Goal: Task Accomplishment & Management: Manage account settings

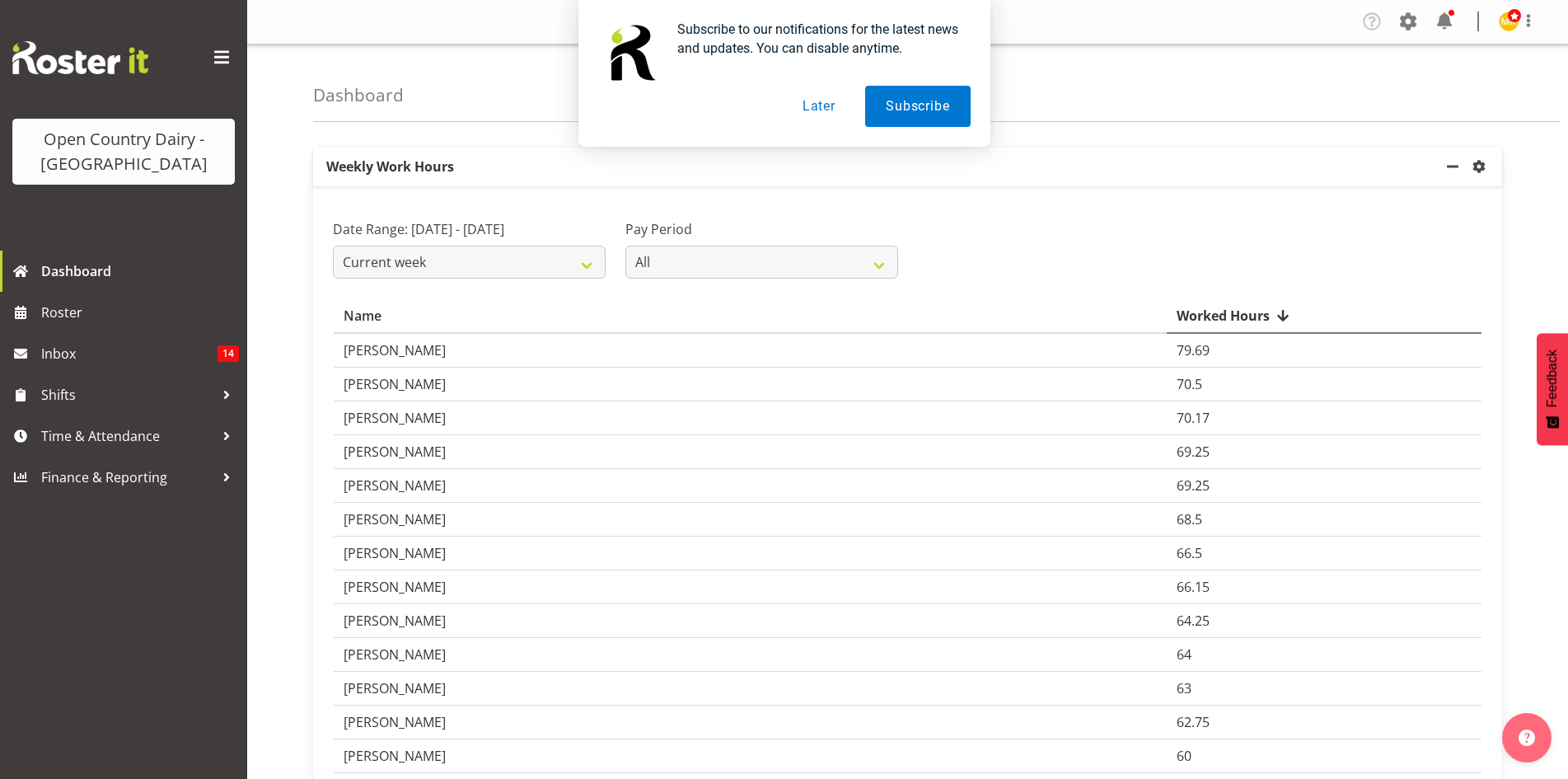
click at [812, 114] on button "Later" at bounding box center [818, 106] width 74 height 42
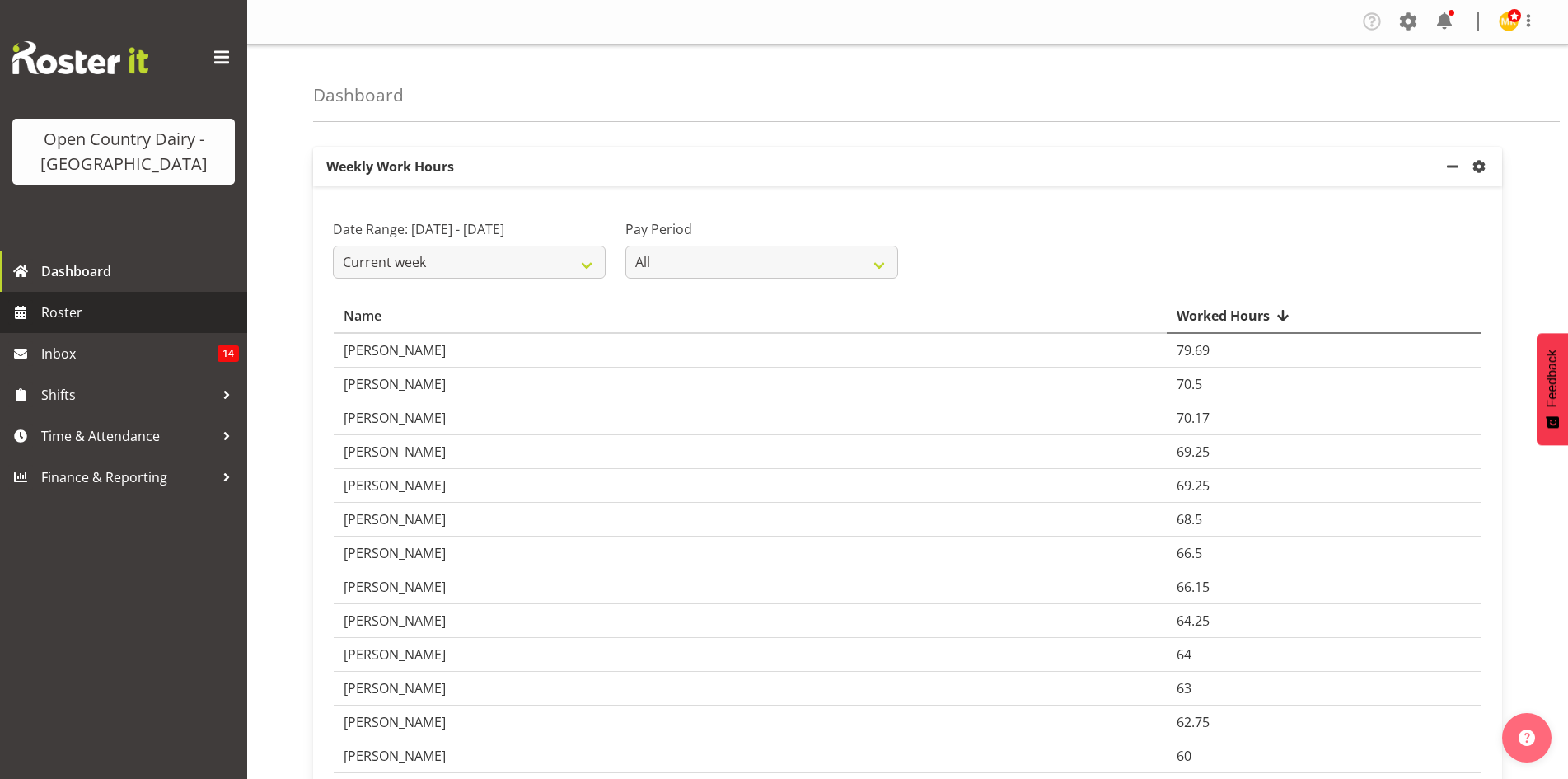
click at [110, 302] on span "Roster" at bounding box center [140, 312] width 197 height 25
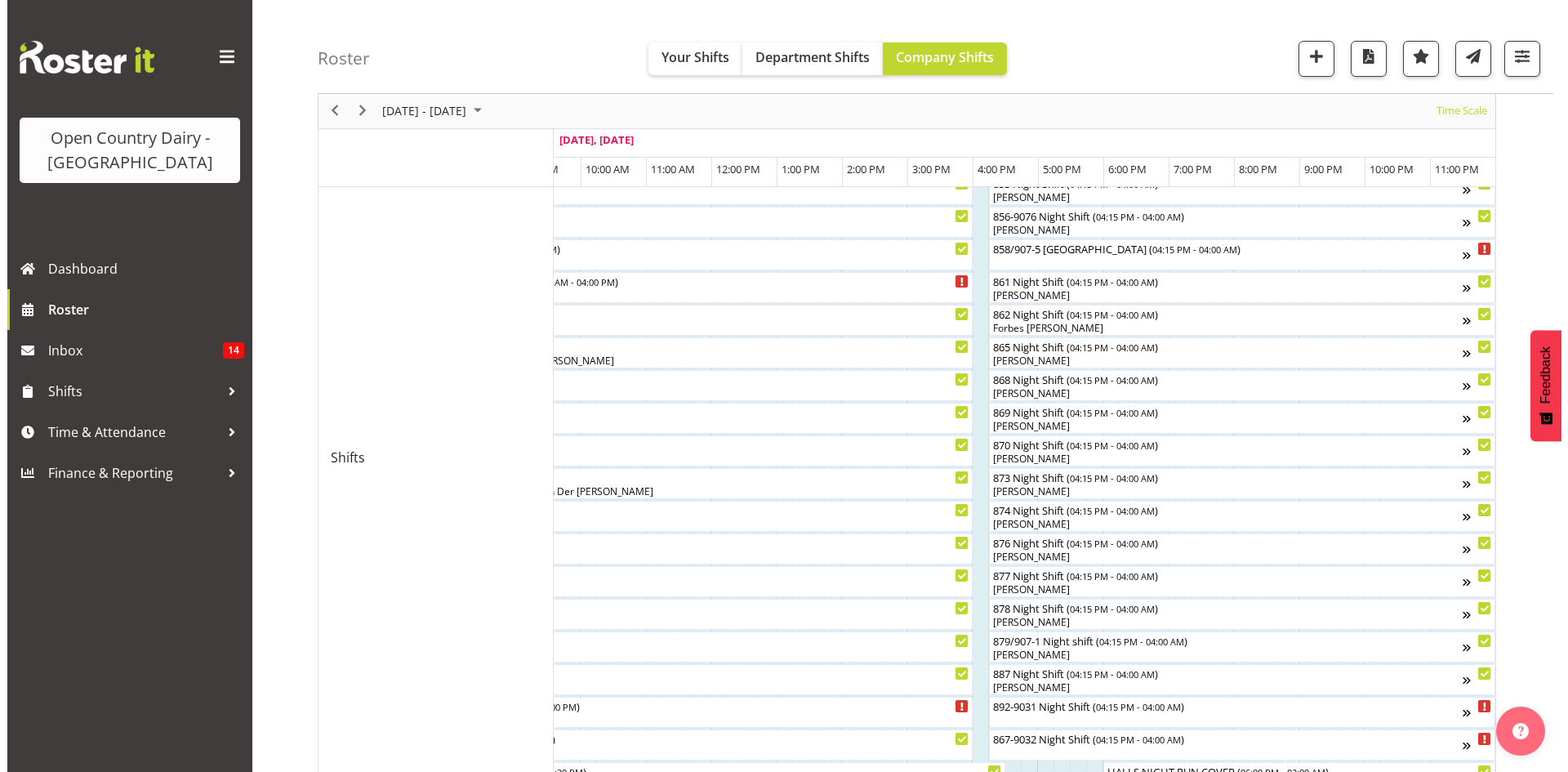
scroll to position [345, 0]
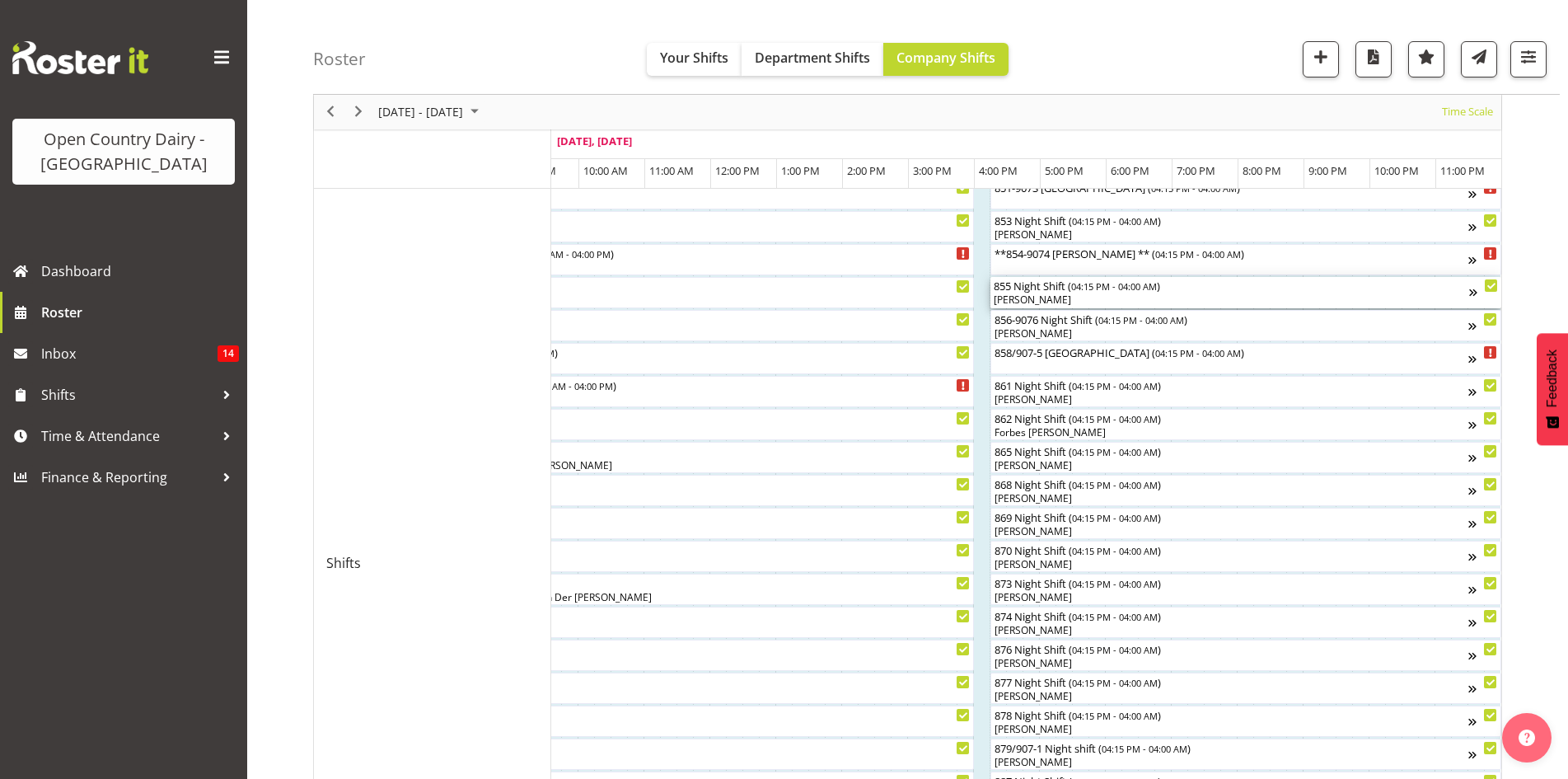
click at [1114, 286] on span "04:15 PM - 04:00 AM" at bounding box center [1114, 286] width 85 height 13
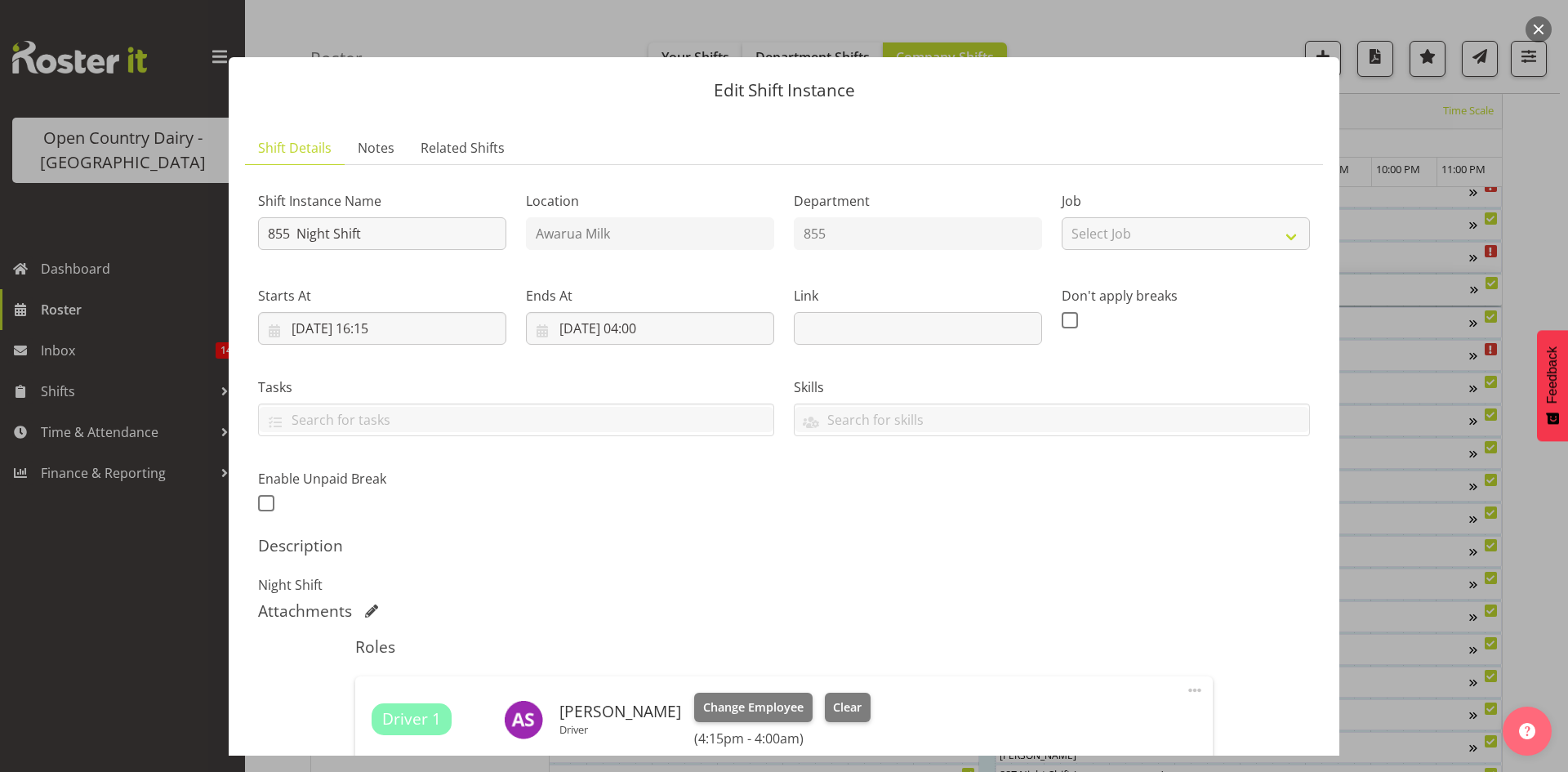
scroll to position [228, 0]
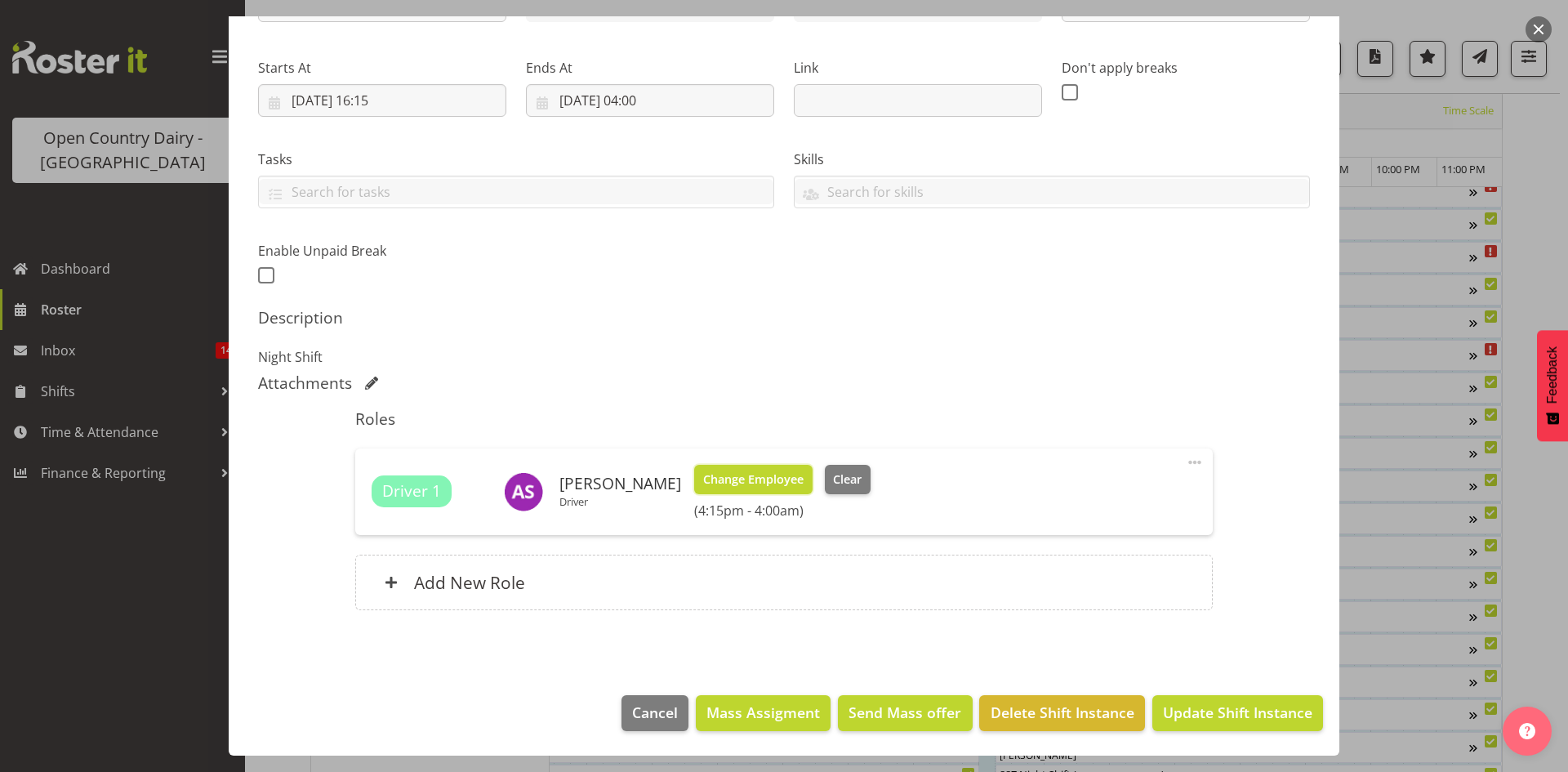
click at [756, 482] on span "Change Employee" at bounding box center [753, 479] width 100 height 18
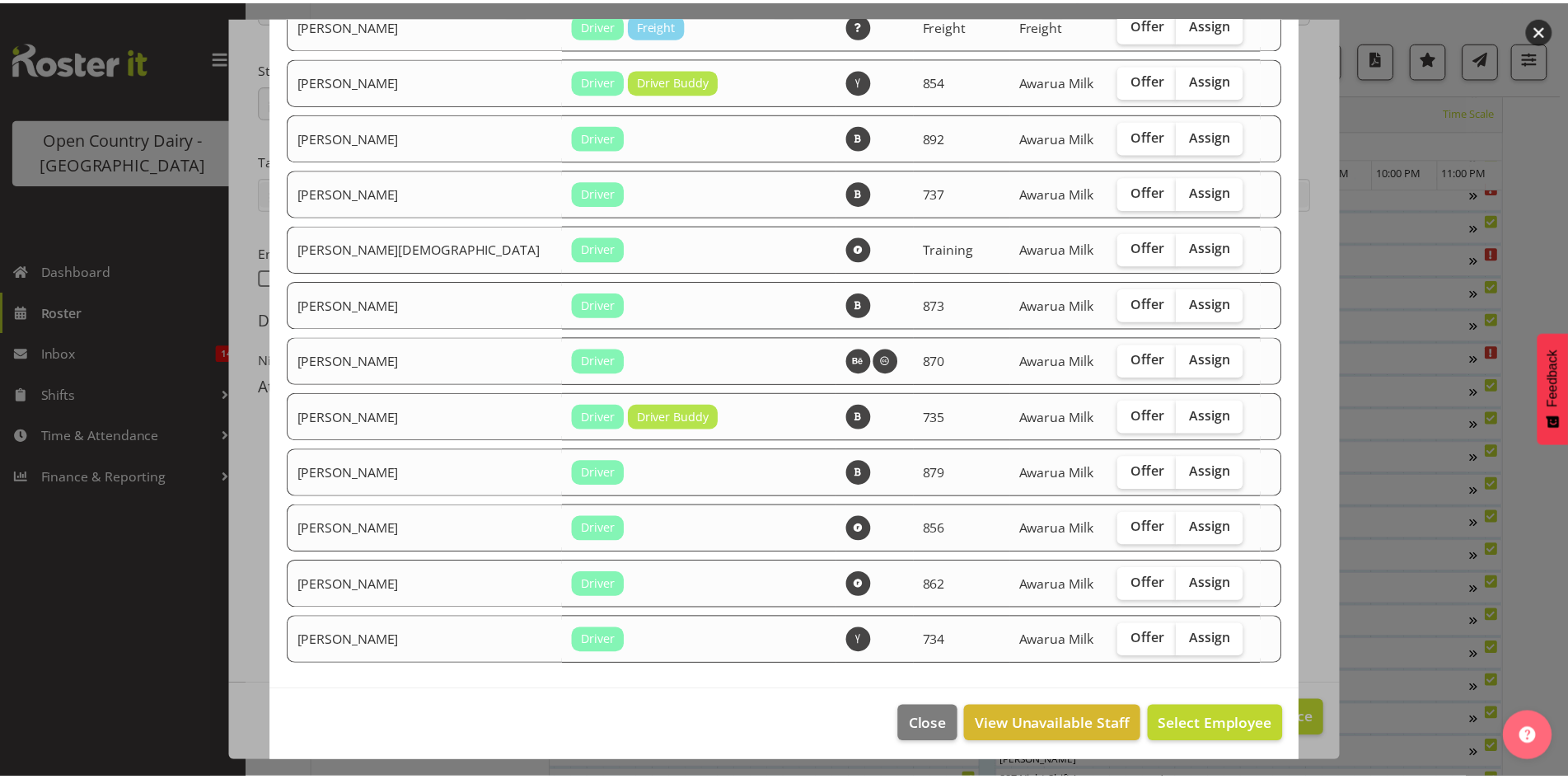
scroll to position [1311, 0]
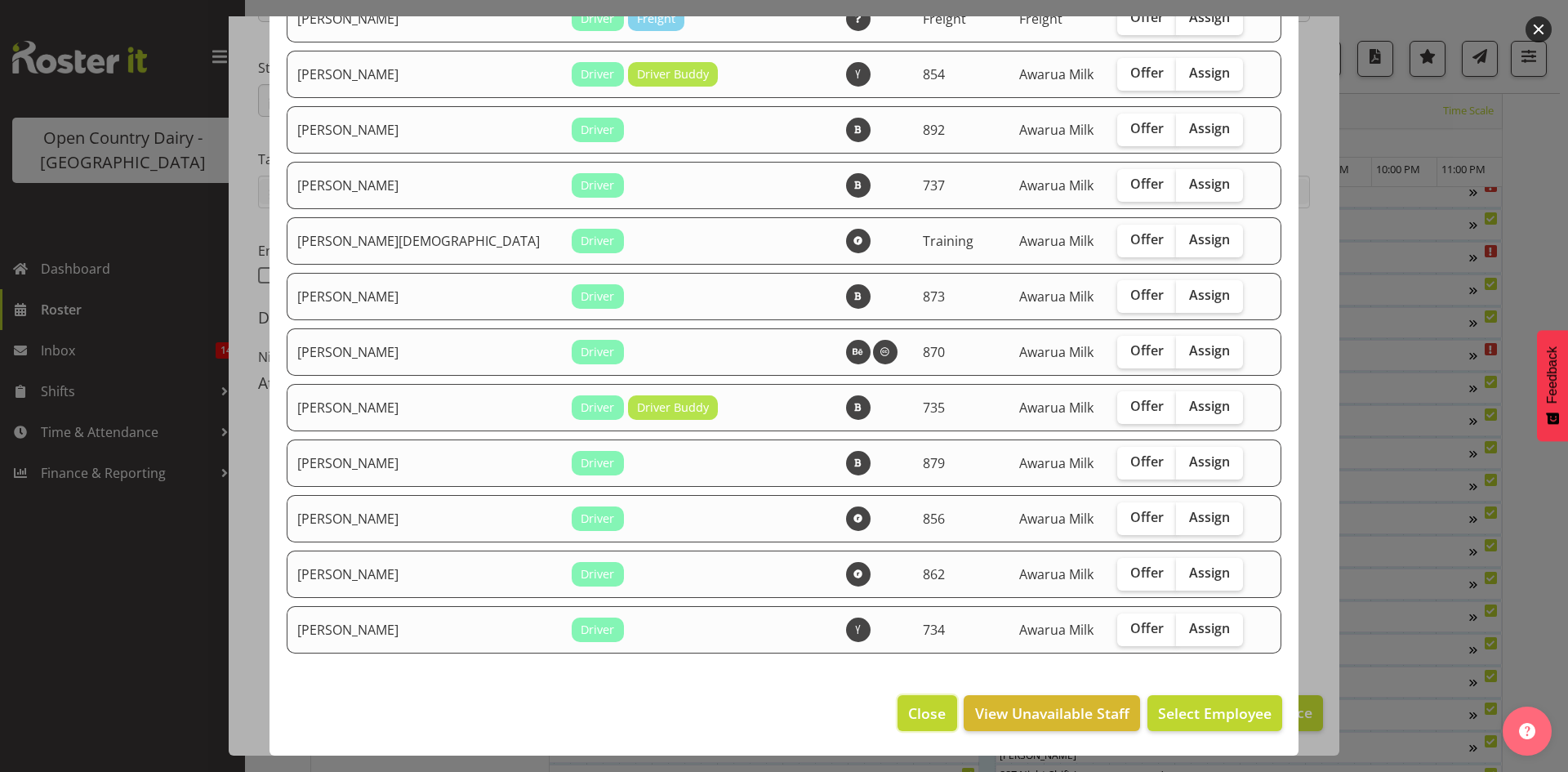
click at [908, 702] on span "Close" at bounding box center [927, 713] width 37 height 22
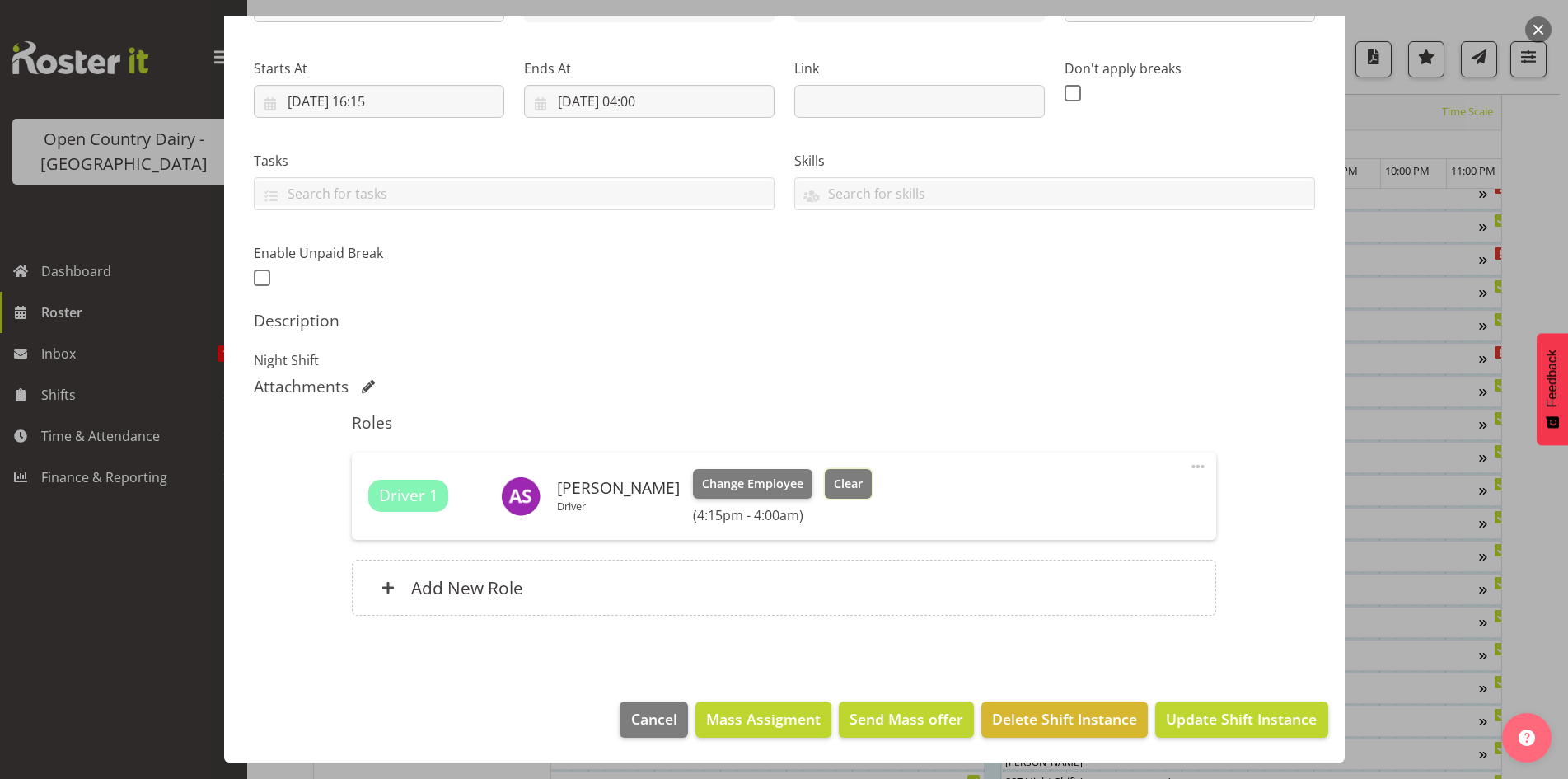
click at [824, 470] on button "Clear" at bounding box center [847, 484] width 47 height 30
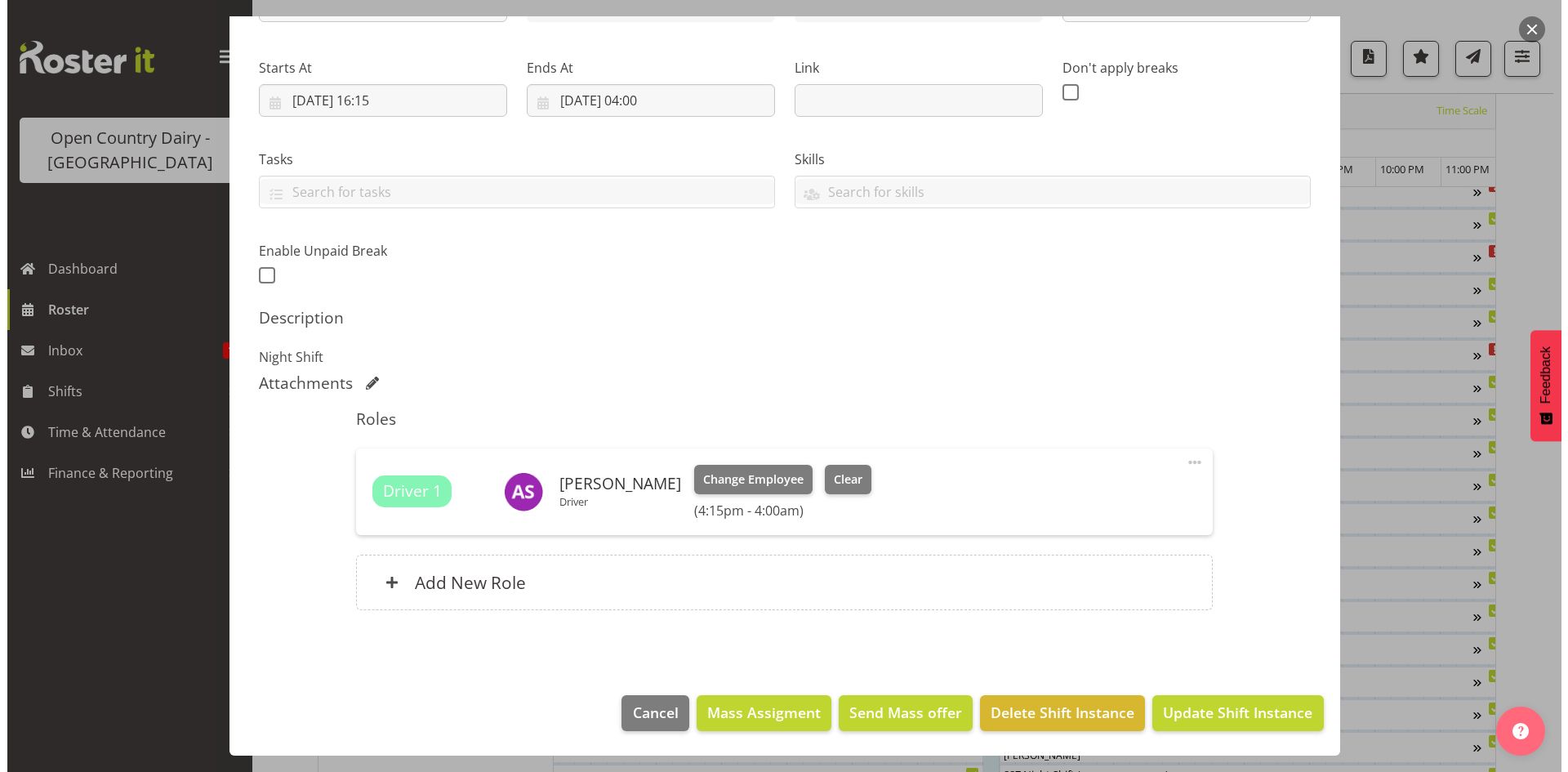
scroll to position [205, 0]
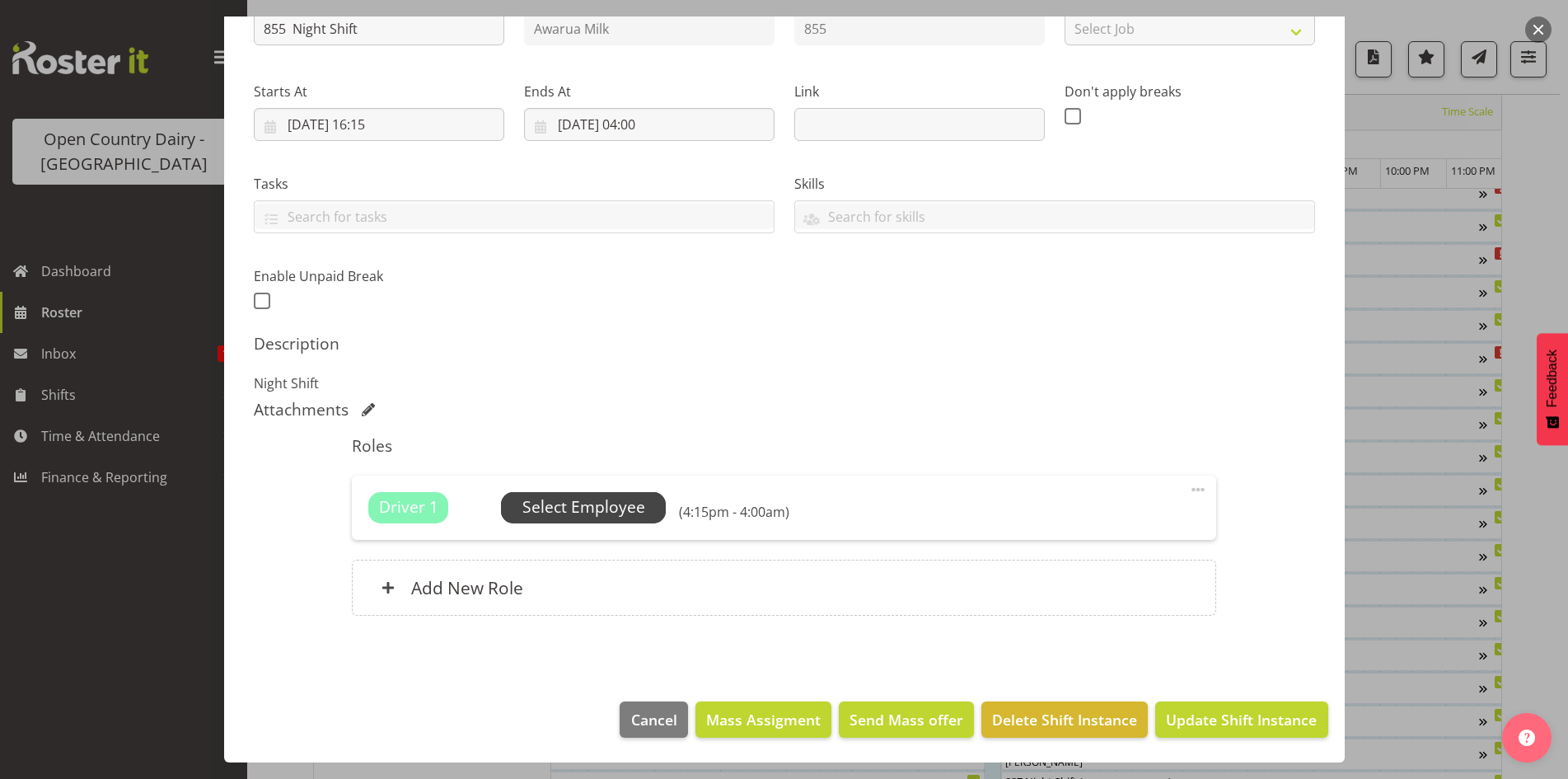
click at [562, 503] on span "Select Employee" at bounding box center [584, 507] width 123 height 24
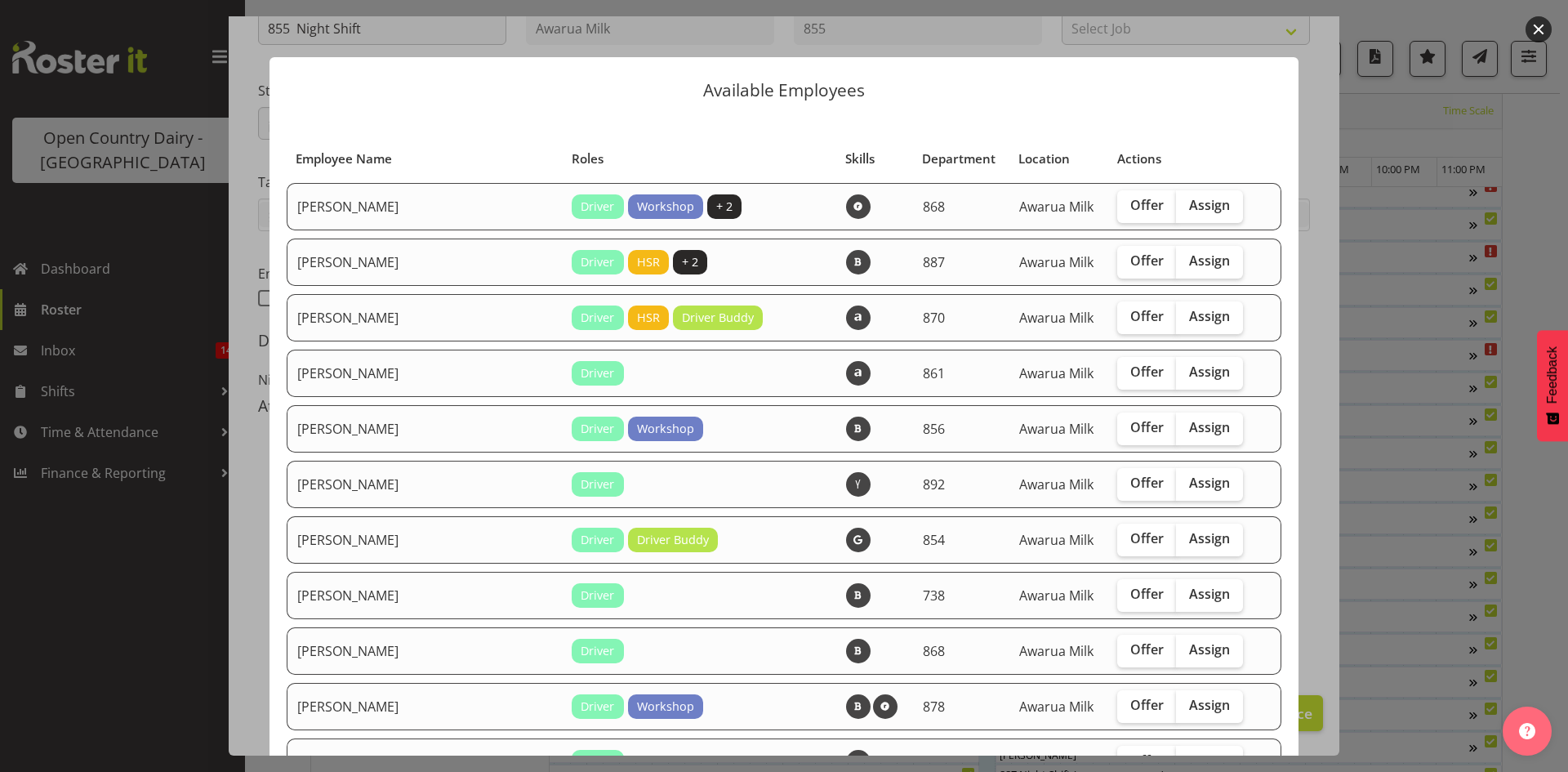
scroll to position [82, 0]
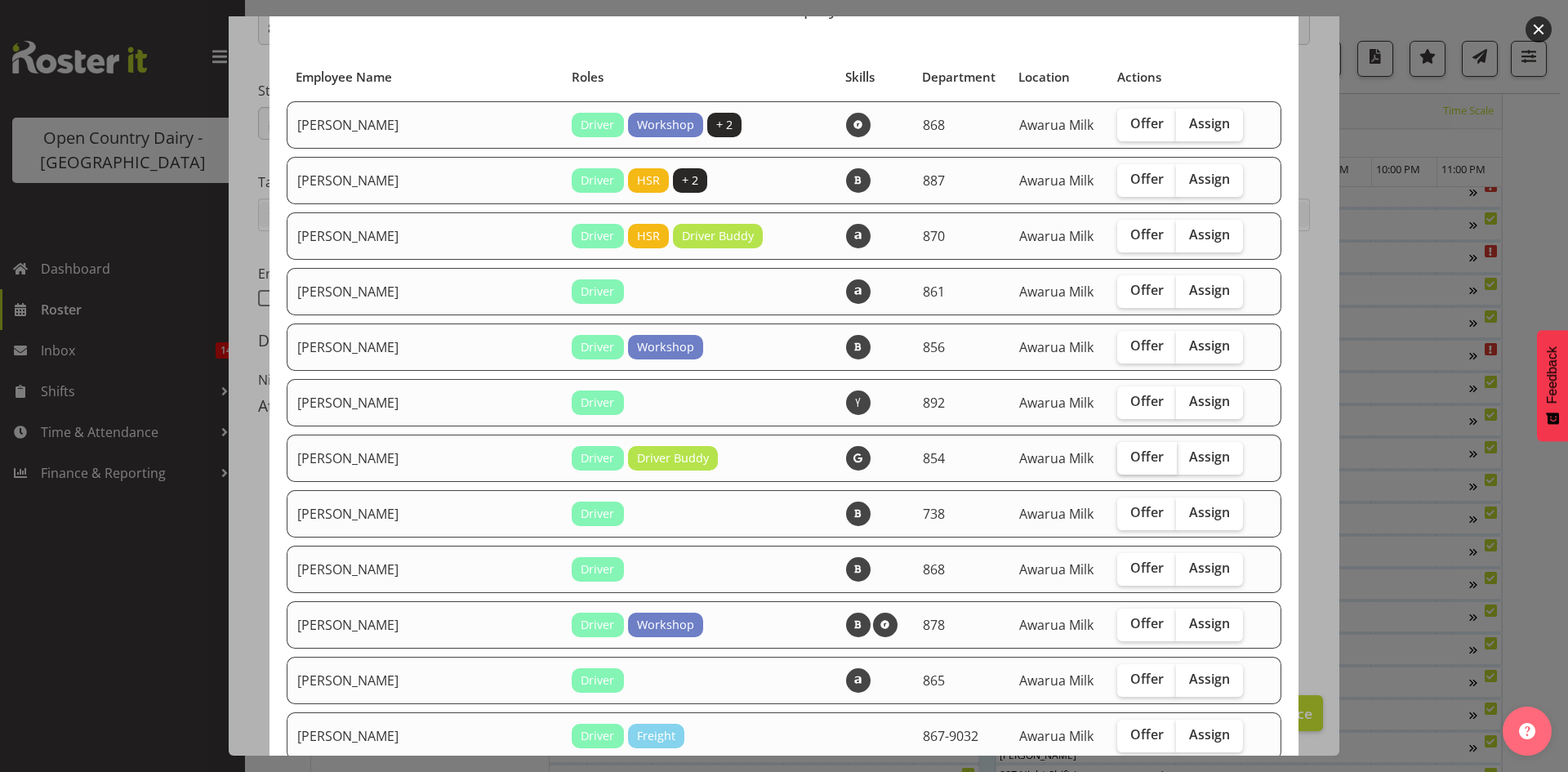
click at [1131, 456] on span "Offer" at bounding box center [1147, 456] width 33 height 17
click at [1125, 456] on input "Offer" at bounding box center [1122, 456] width 11 height 11
checkbox input "true"
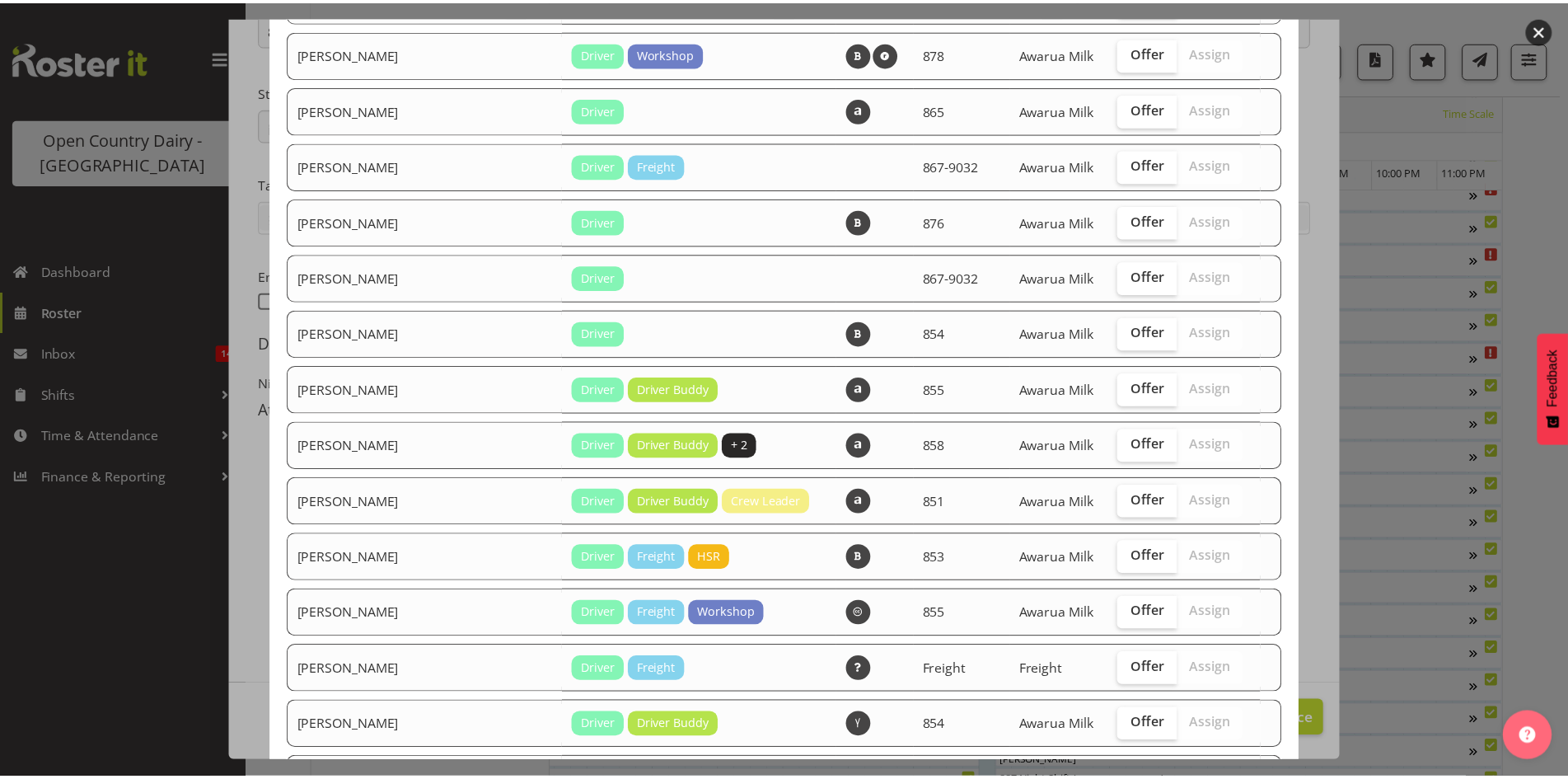
scroll to position [1311, 0]
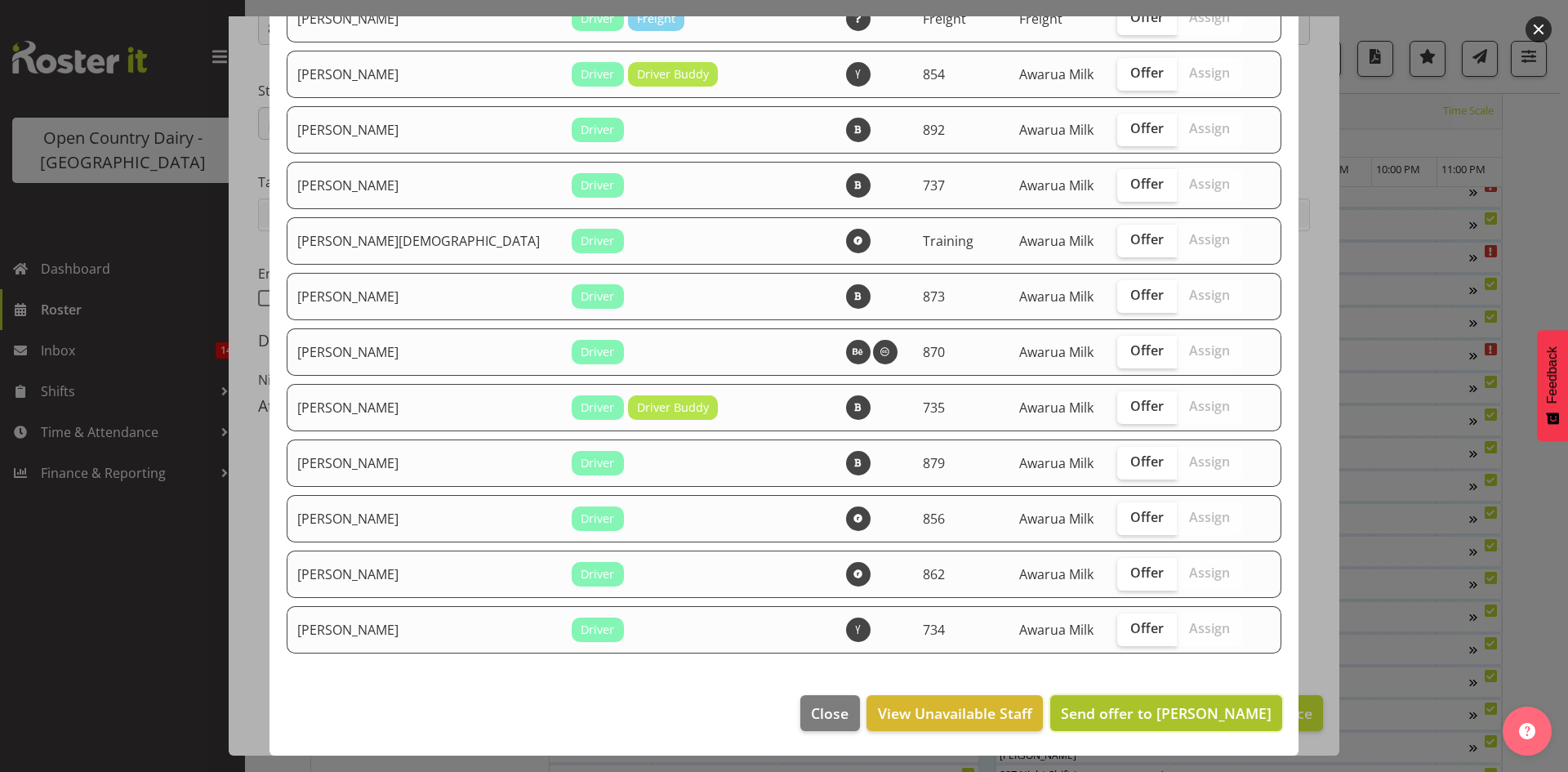
click at [1190, 715] on span "Send offer to [PERSON_NAME]" at bounding box center [1166, 713] width 210 height 20
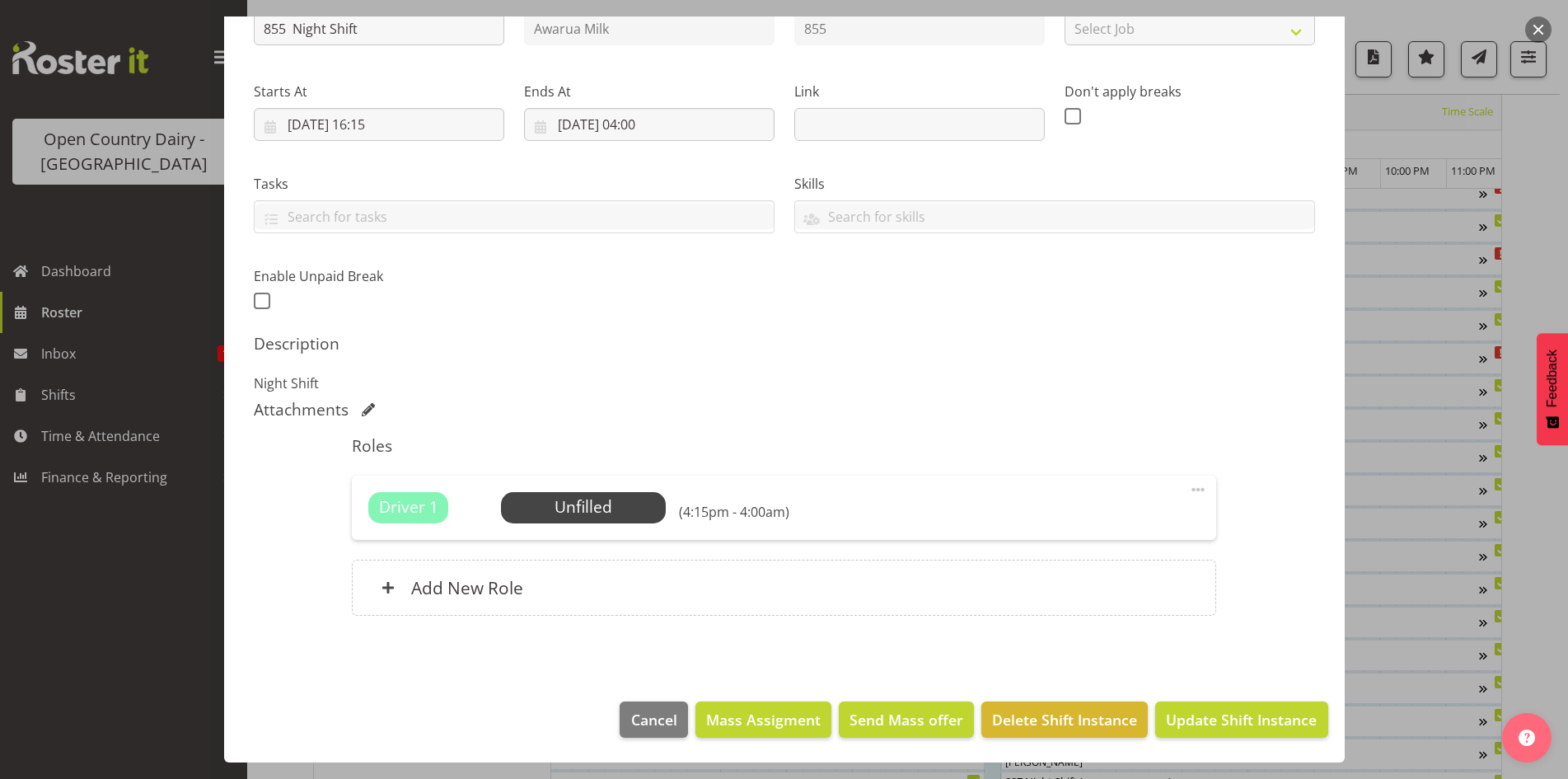
click at [1540, 29] on button "button" at bounding box center [1538, 30] width 27 height 27
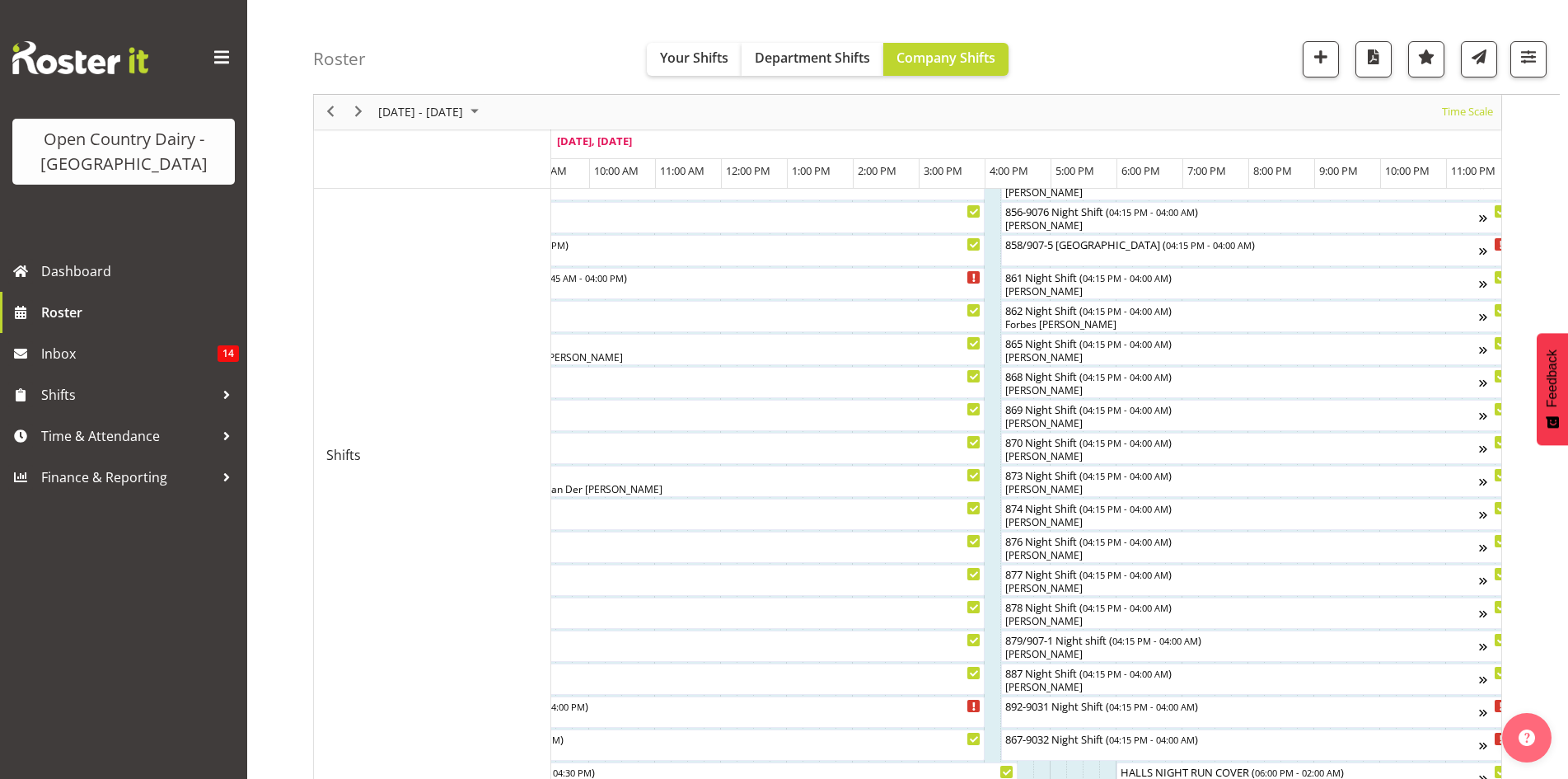
scroll to position [514, 0]
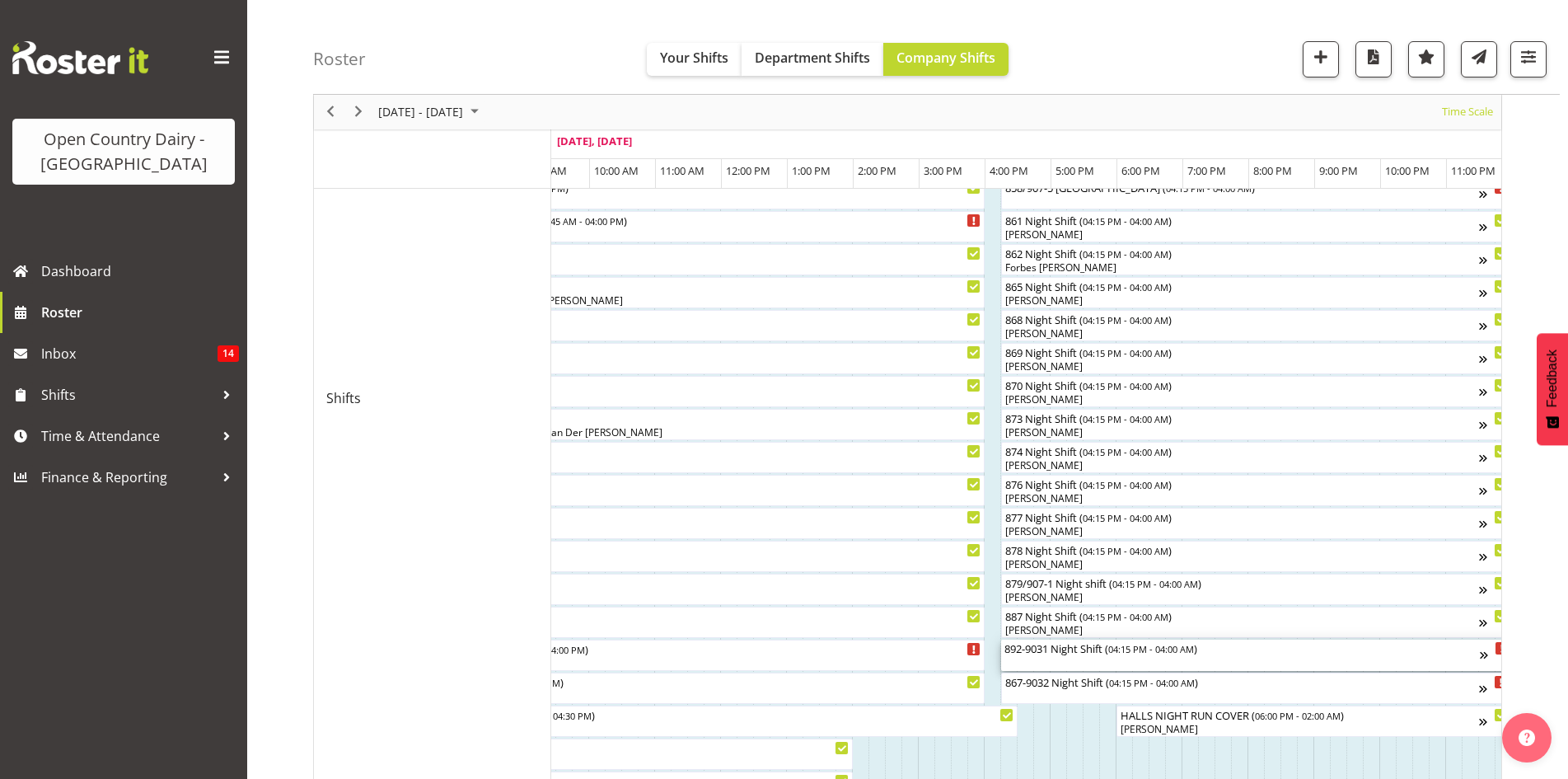
click at [1111, 652] on div "892-9031 Night Shift ( 04:15 PM - 04:00 AM )" at bounding box center [1242, 648] width 475 height 17
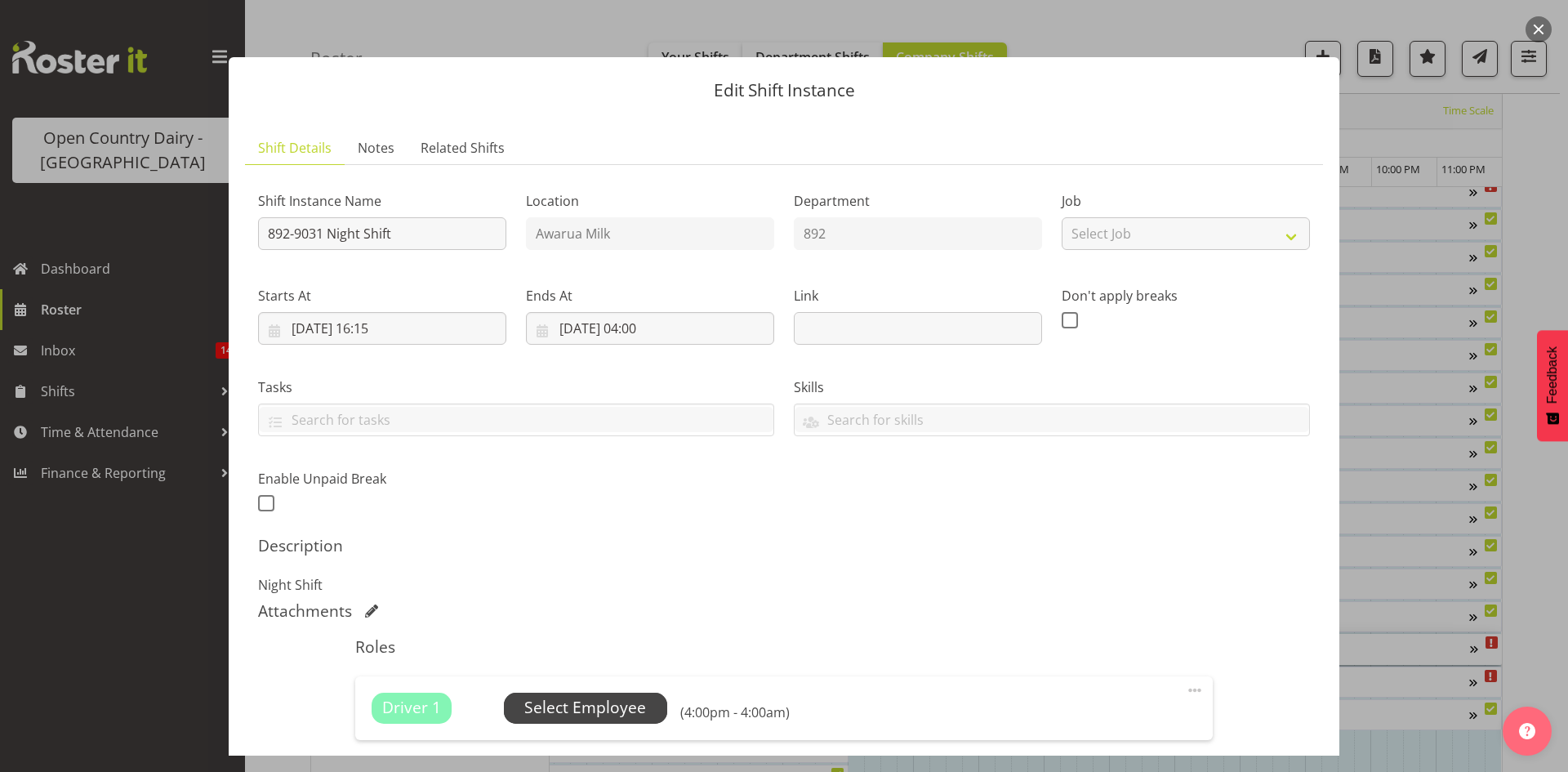
click at [582, 702] on span "Select Employee" at bounding box center [585, 708] width 122 height 24
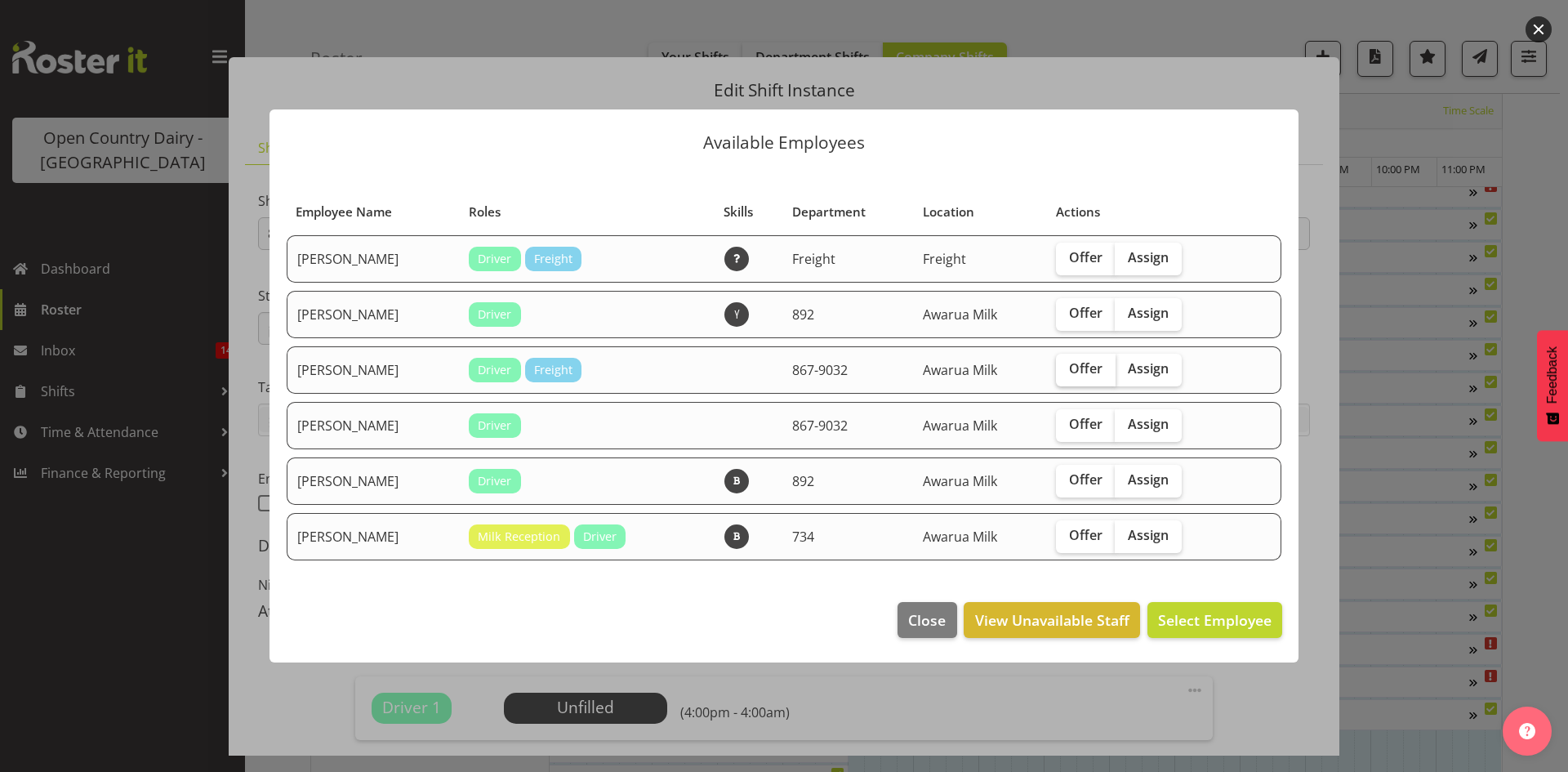
click at [1073, 369] on span "Offer" at bounding box center [1085, 368] width 33 height 17
click at [1067, 369] on input "Offer" at bounding box center [1061, 369] width 11 height 11
checkbox input "true"
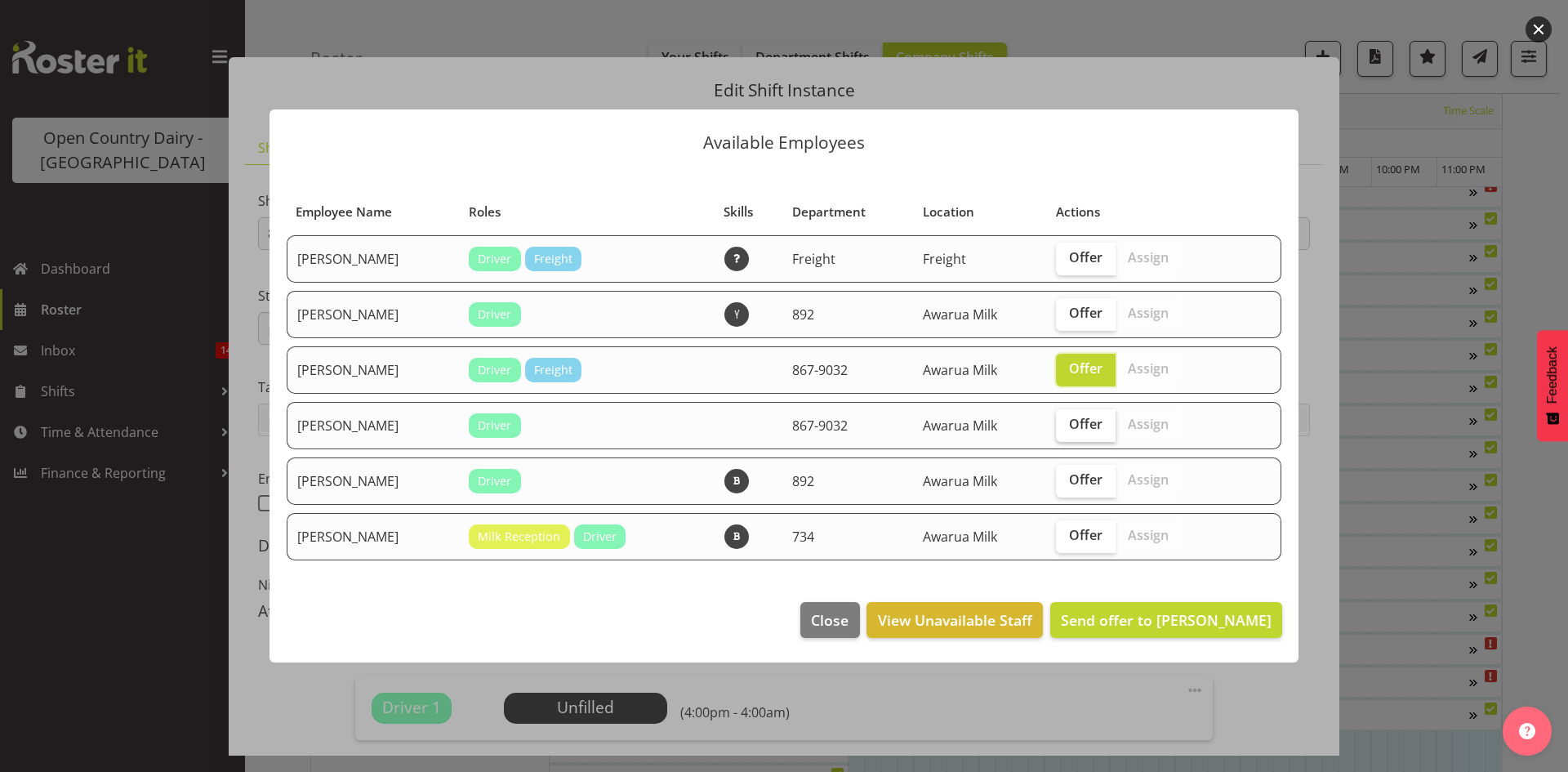
click at [1090, 426] on span "Offer" at bounding box center [1085, 424] width 33 height 17
click at [1067, 426] on input "Offer" at bounding box center [1061, 424] width 11 height 11
checkbox input "true"
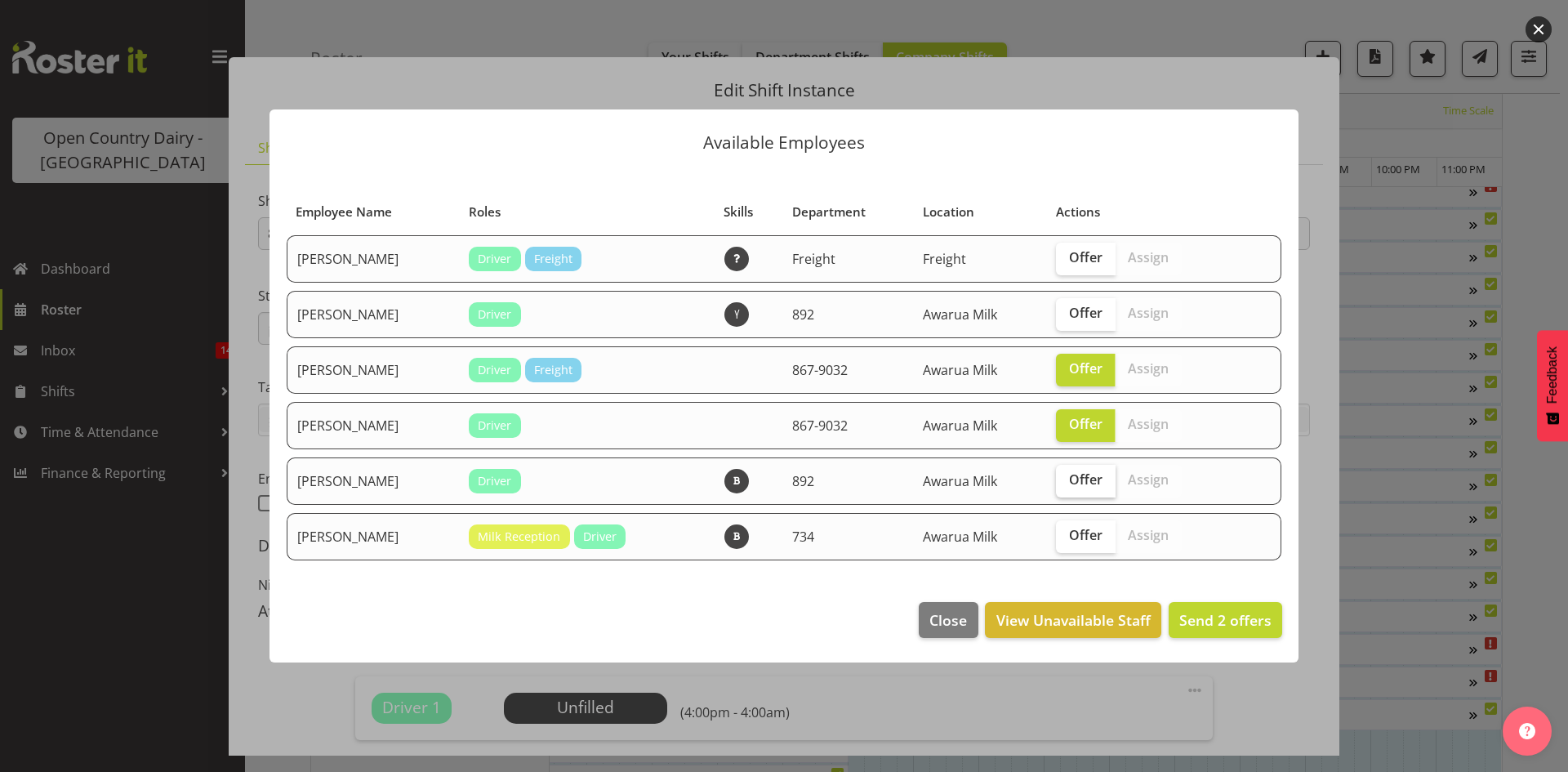
click at [1097, 466] on label "Offer" at bounding box center [1085, 481] width 60 height 32
click at [1067, 475] on input "Offer" at bounding box center [1061, 480] width 11 height 11
checkbox input "true"
click at [1229, 622] on span "Send 3 offers" at bounding box center [1225, 621] width 92 height 20
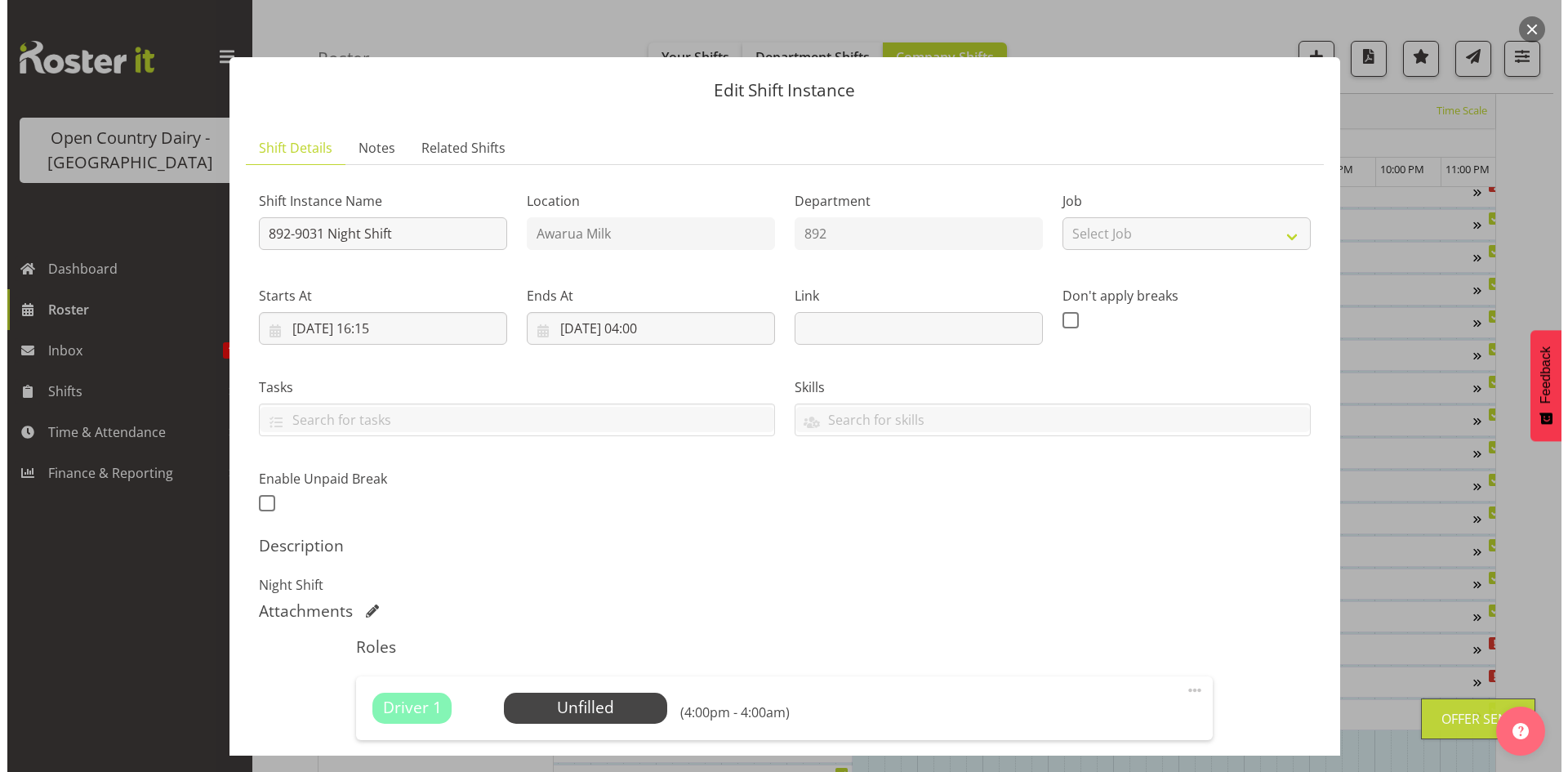
scroll to position [205, 0]
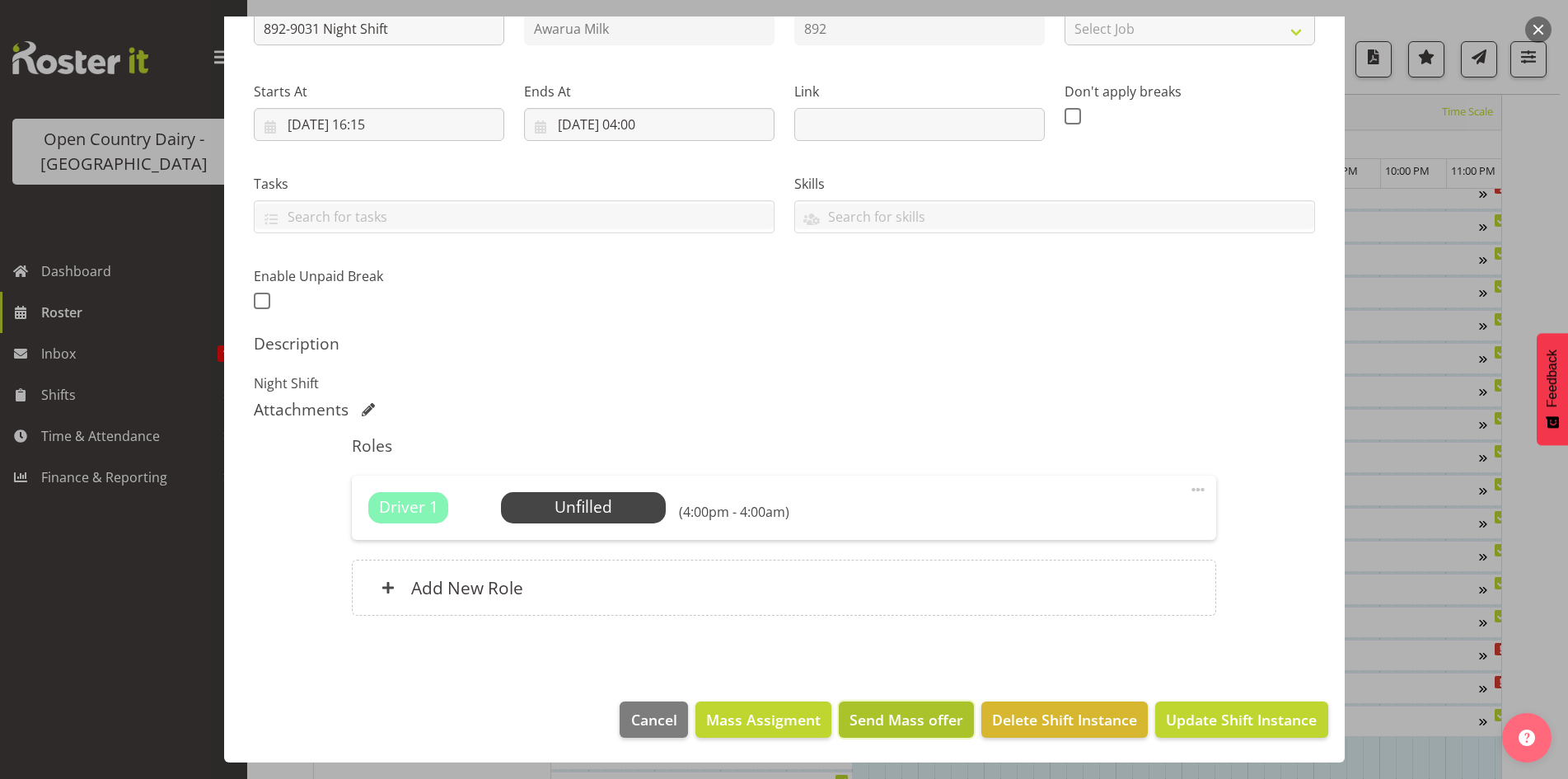
click at [885, 711] on span "Send Mass offer" at bounding box center [905, 719] width 114 height 22
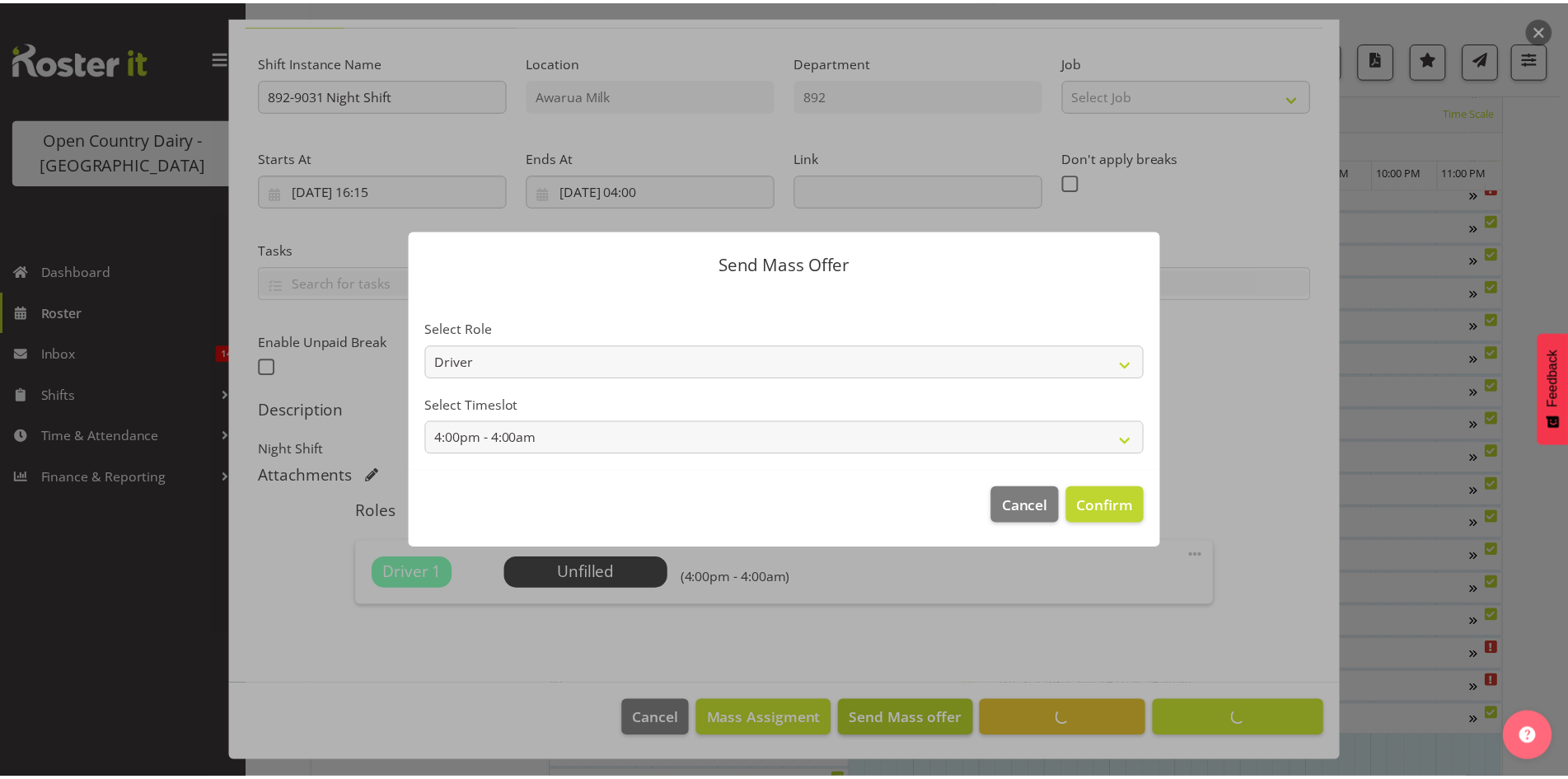
scroll to position [141, 0]
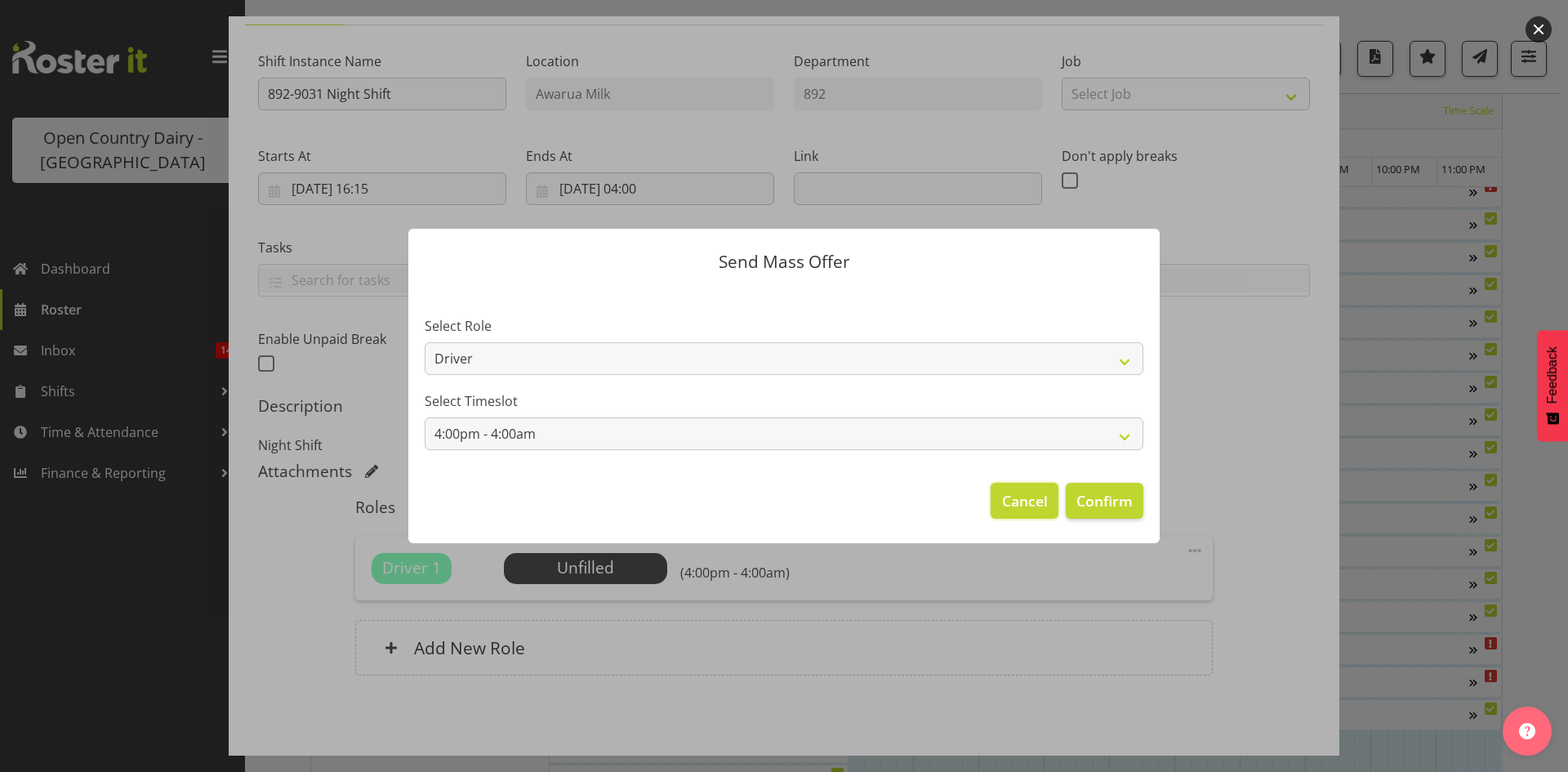
click at [1015, 506] on span "Cancel" at bounding box center [1024, 501] width 46 height 22
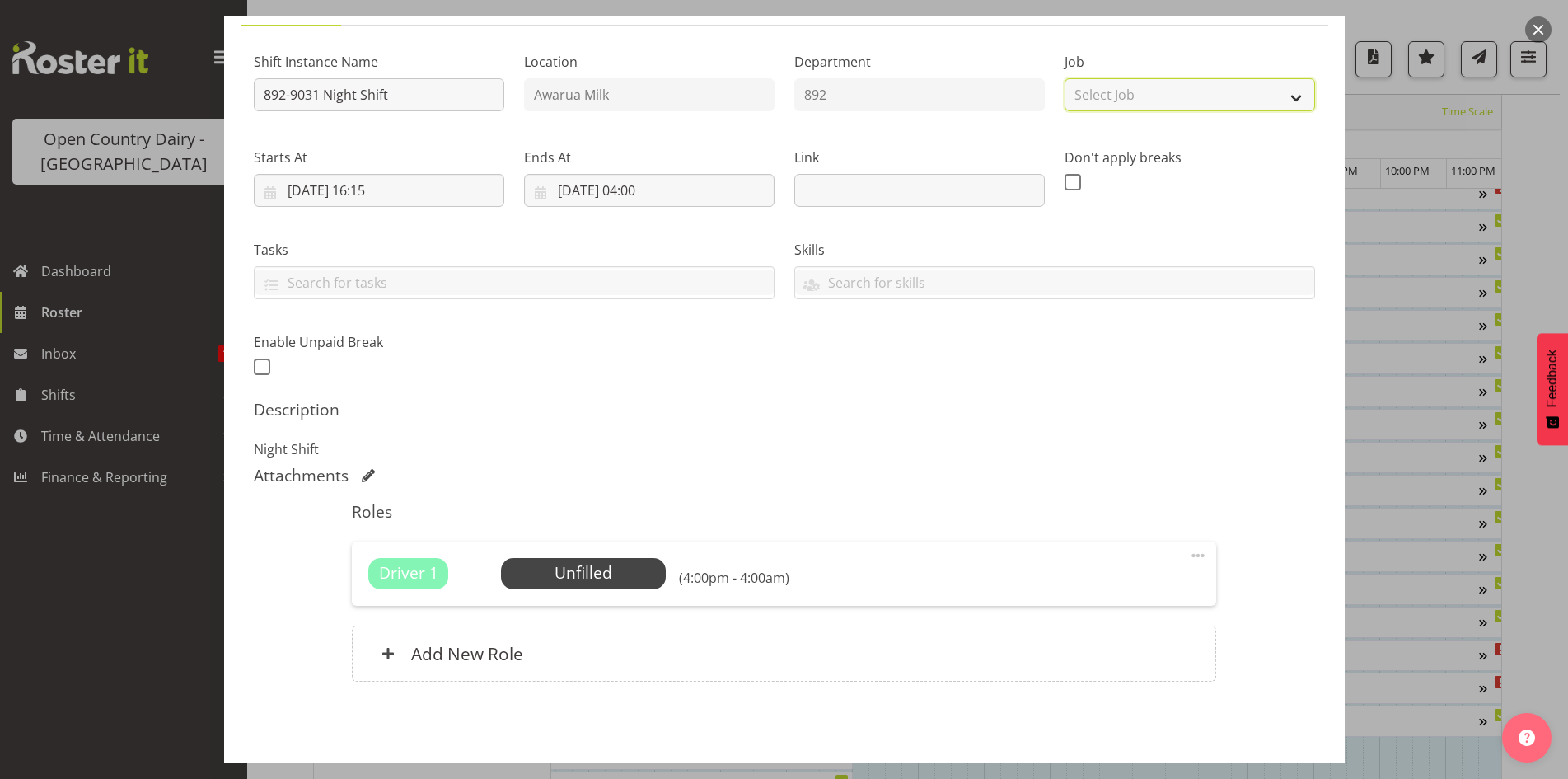
click at [1129, 109] on select "Select Job Create new job Connecting /unconnecting Trailers Driving Meeting Mil…" at bounding box center [1189, 94] width 251 height 33
select select "10670"
click at [1064, 78] on select "Select Job Create new job Connecting /unconnecting Trailers Driving Meeting Mil…" at bounding box center [1189, 94] width 251 height 33
click at [597, 559] on span "Select Employee" at bounding box center [583, 574] width 165 height 32
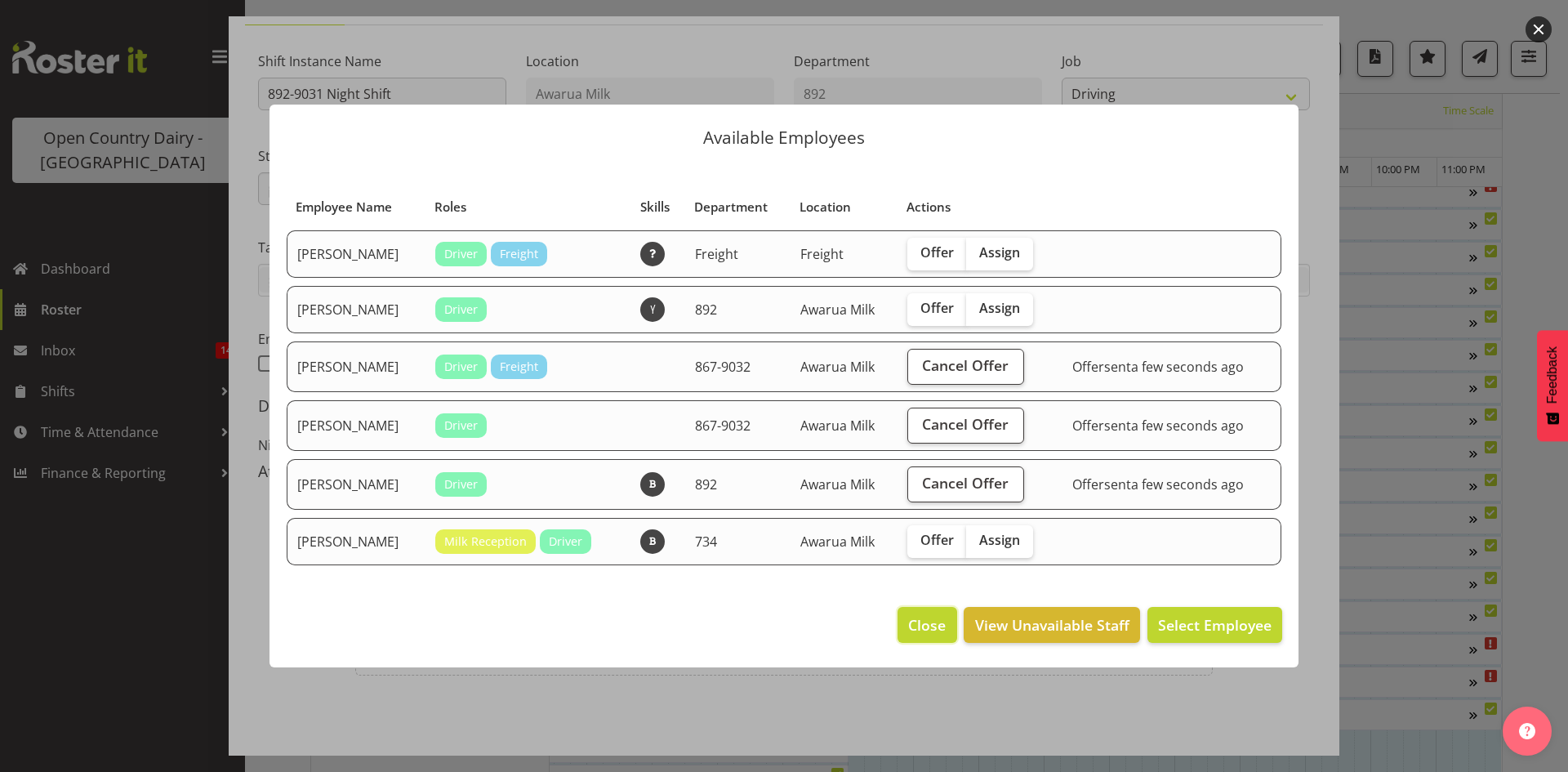
click at [923, 613] on button "Close" at bounding box center [927, 624] width 59 height 36
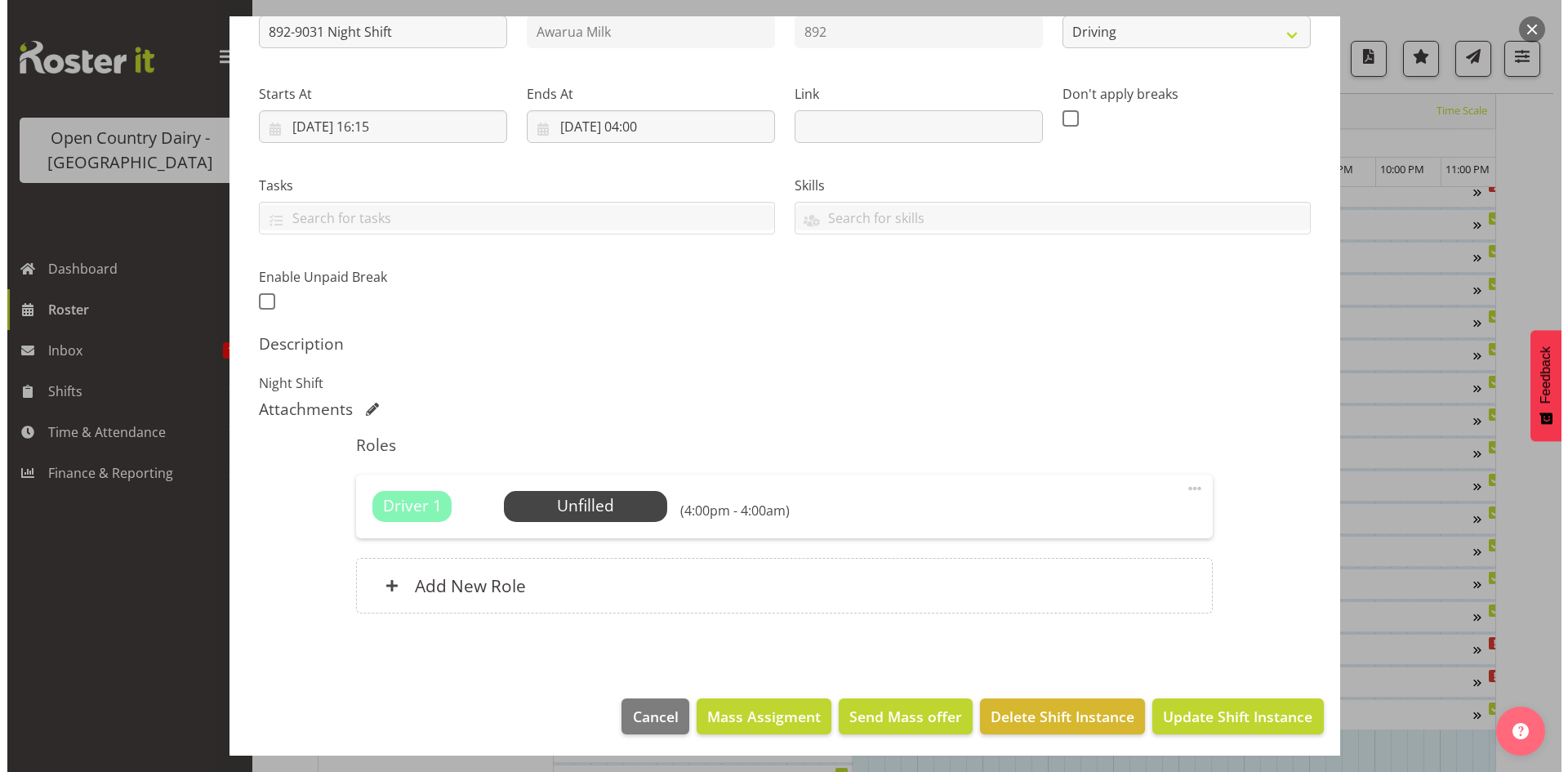
scroll to position [205, 0]
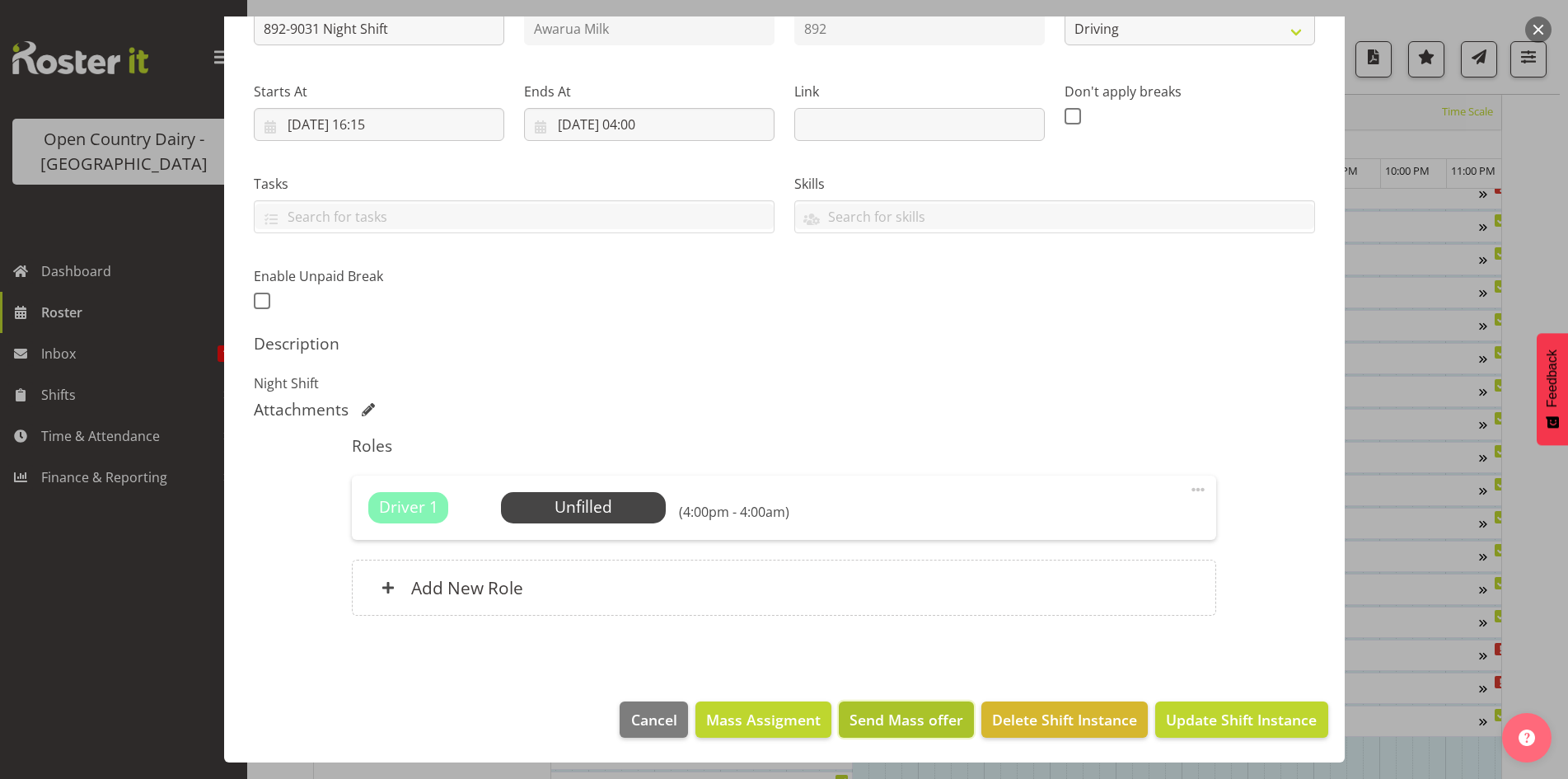
click at [905, 714] on span "Send Mass offer" at bounding box center [905, 719] width 114 height 22
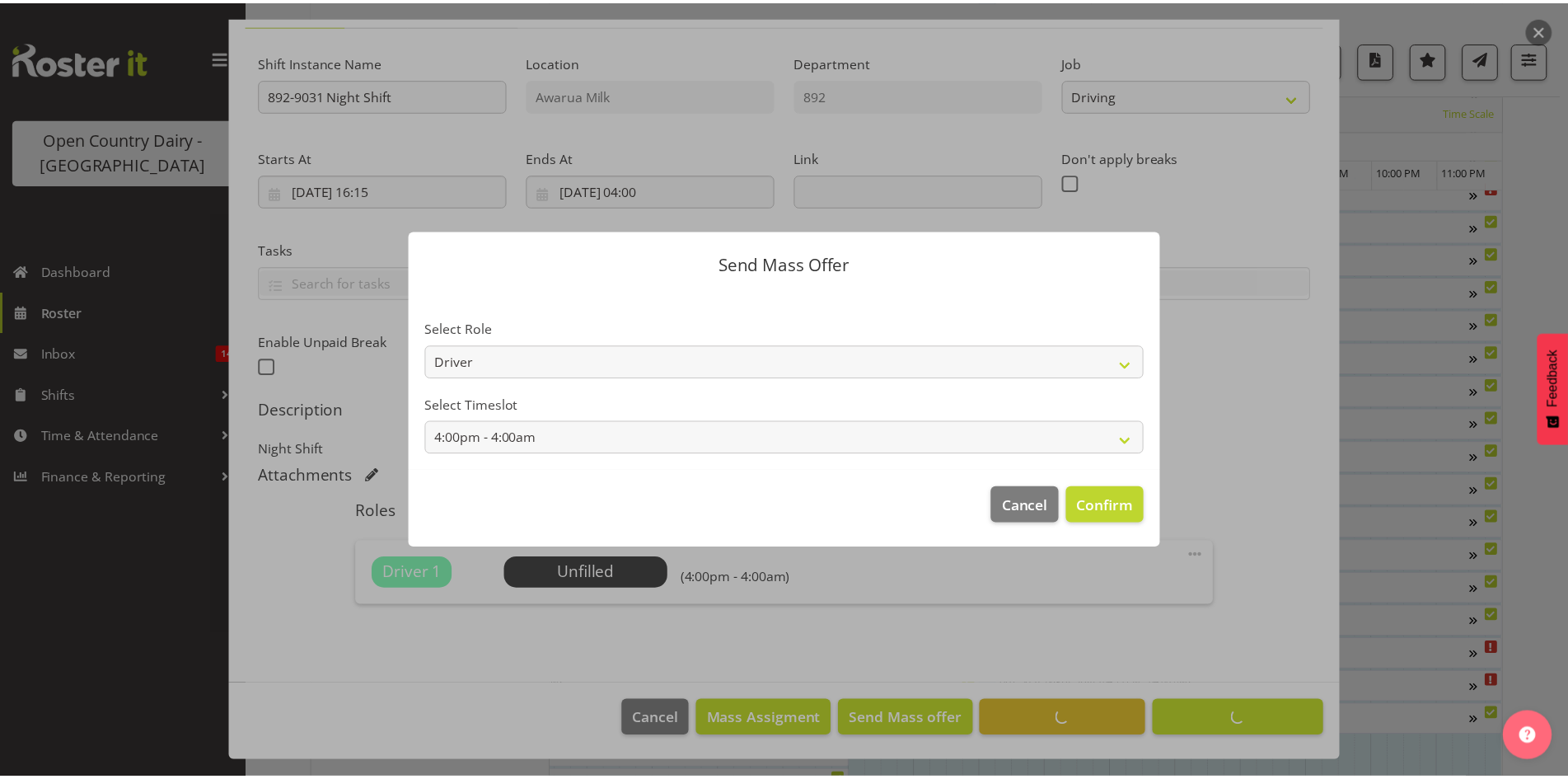
scroll to position [141, 0]
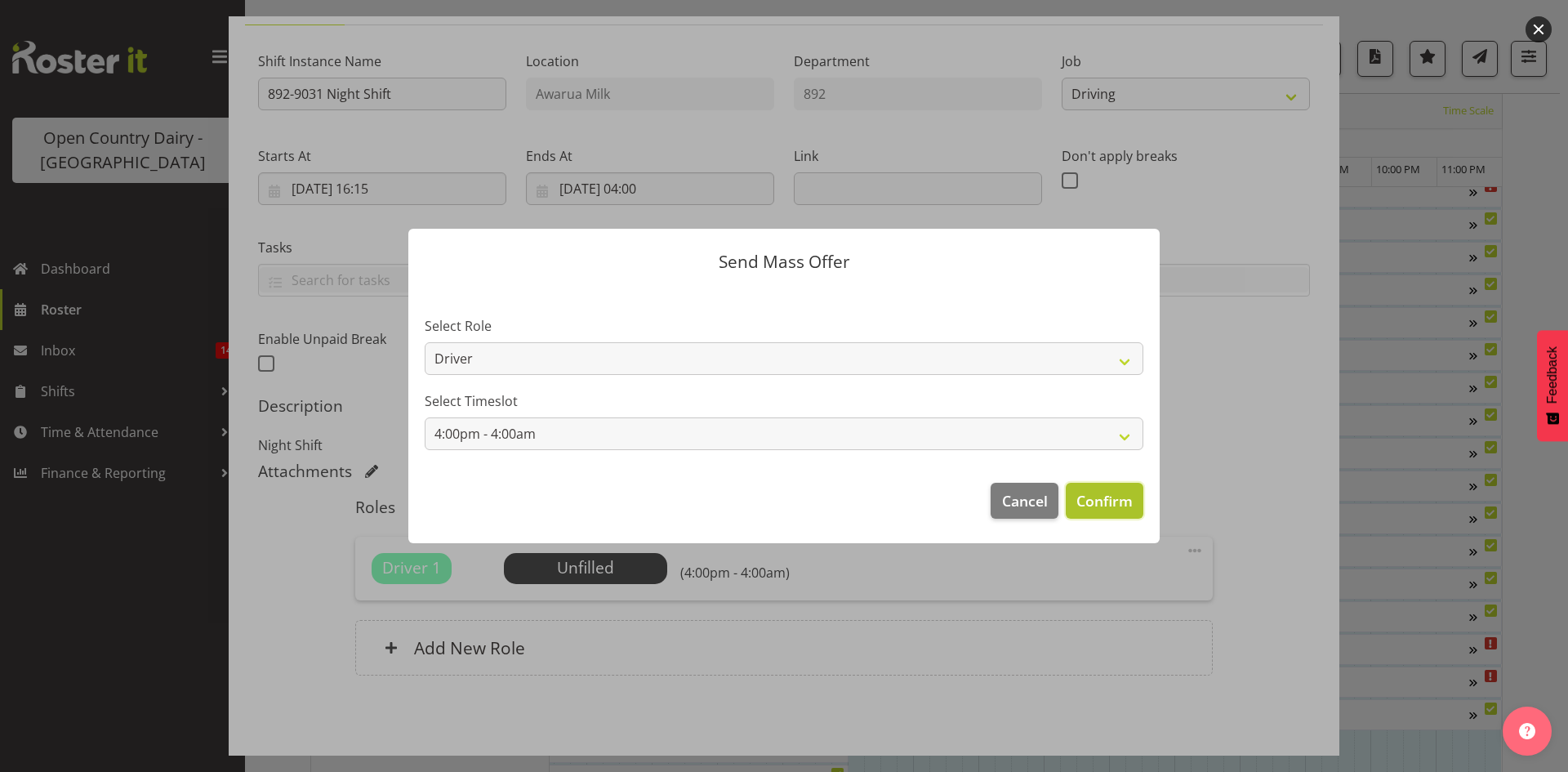
click at [1092, 506] on span "Confirm" at bounding box center [1104, 501] width 56 height 22
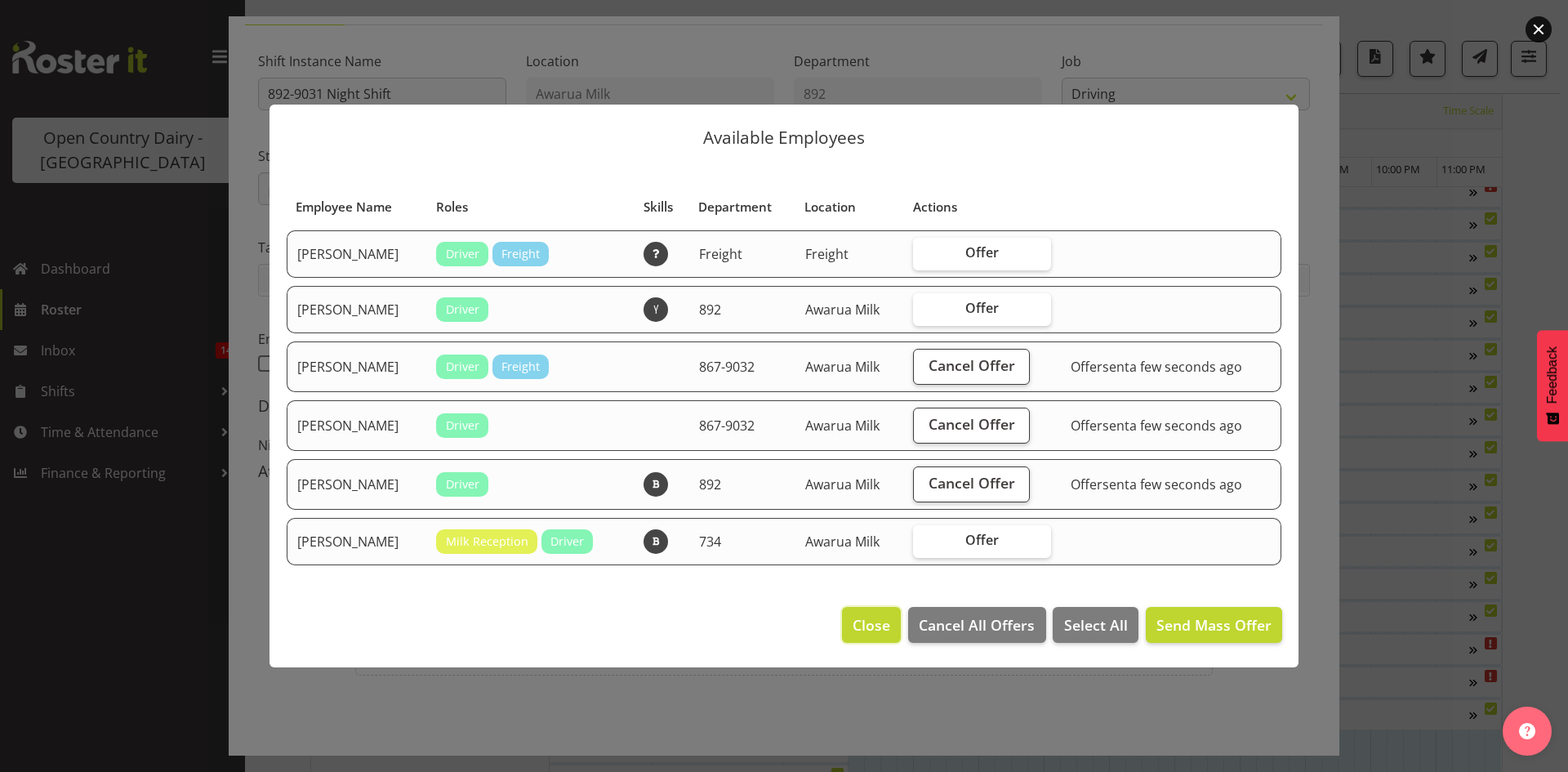
drag, startPoint x: 875, startPoint y: 629, endPoint x: 855, endPoint y: 550, distance: 81.5
click at [875, 624] on span "Close" at bounding box center [871, 625] width 37 height 22
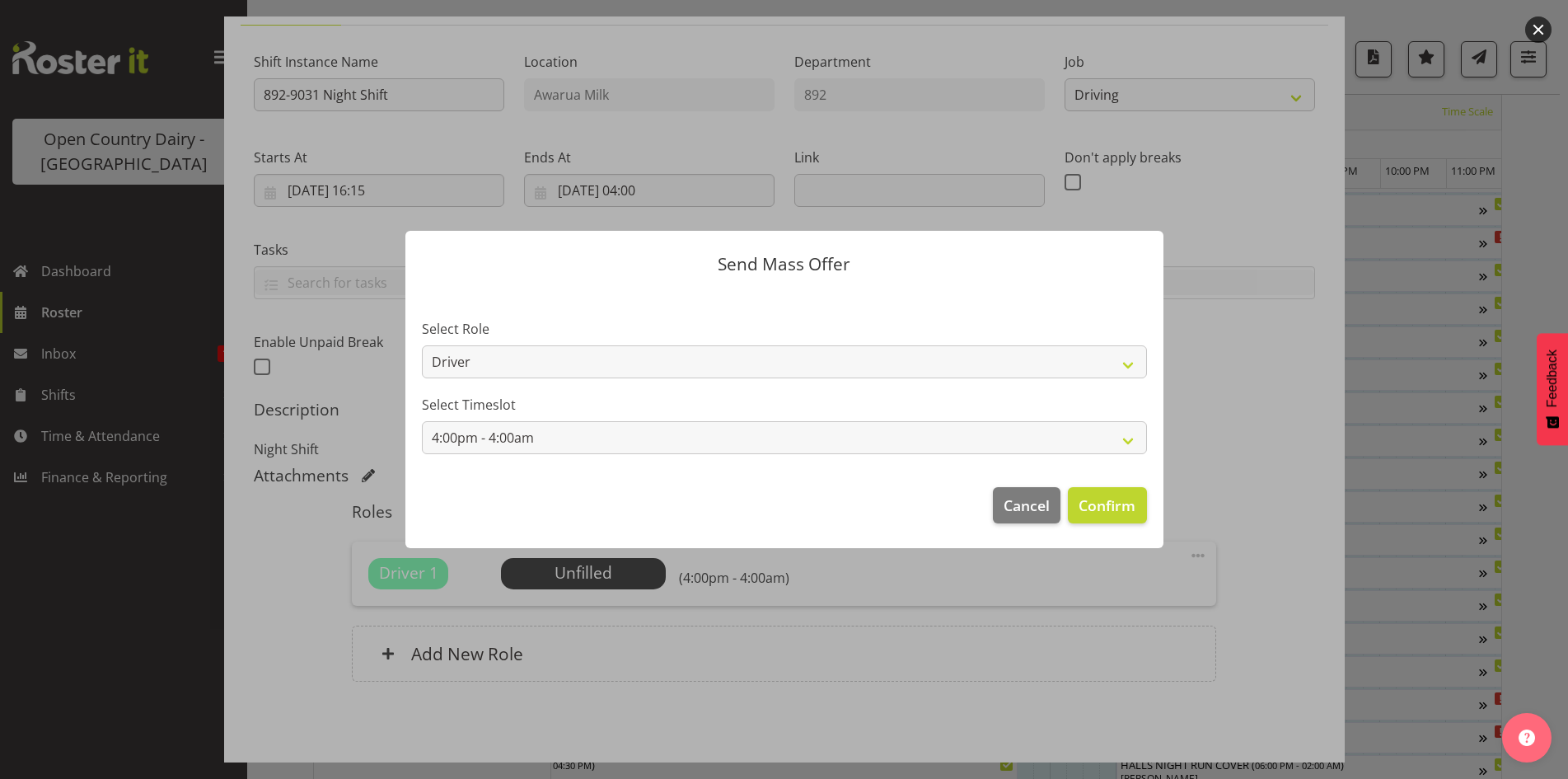
scroll to position [431, 0]
click at [1029, 514] on span "Cancel" at bounding box center [1026, 505] width 47 height 22
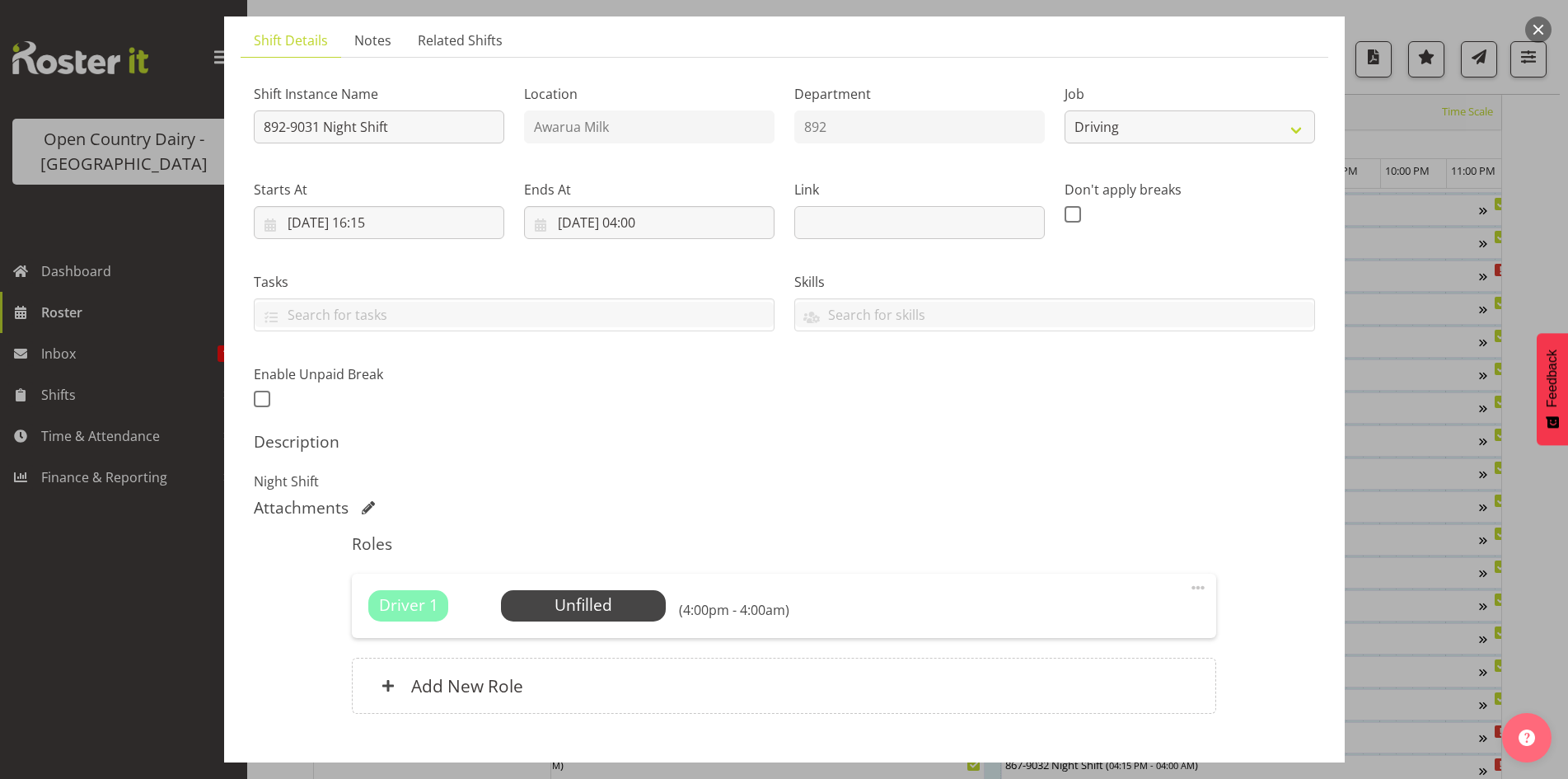
scroll to position [0, 0]
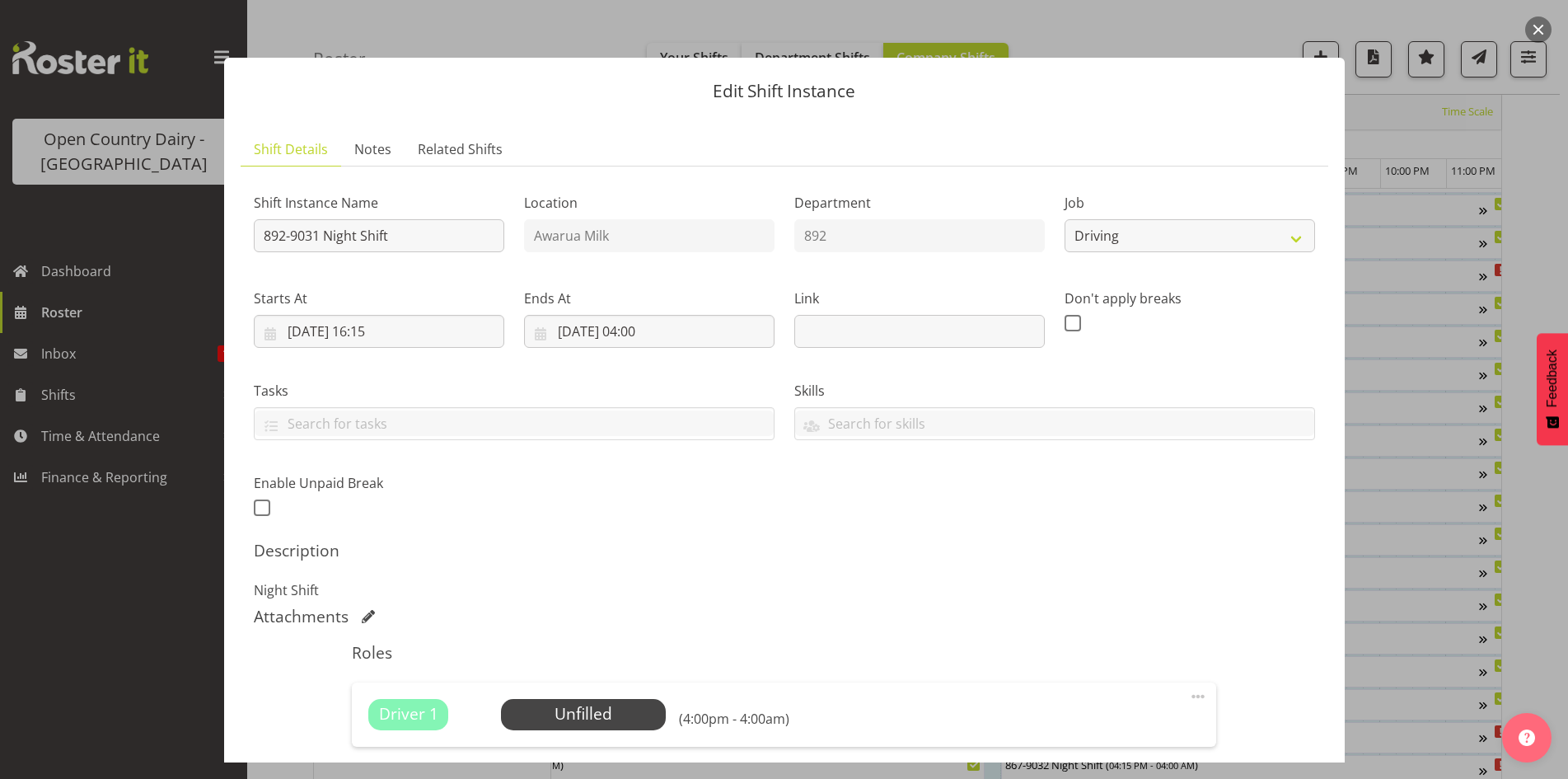
click at [1540, 30] on button "button" at bounding box center [1538, 30] width 27 height 27
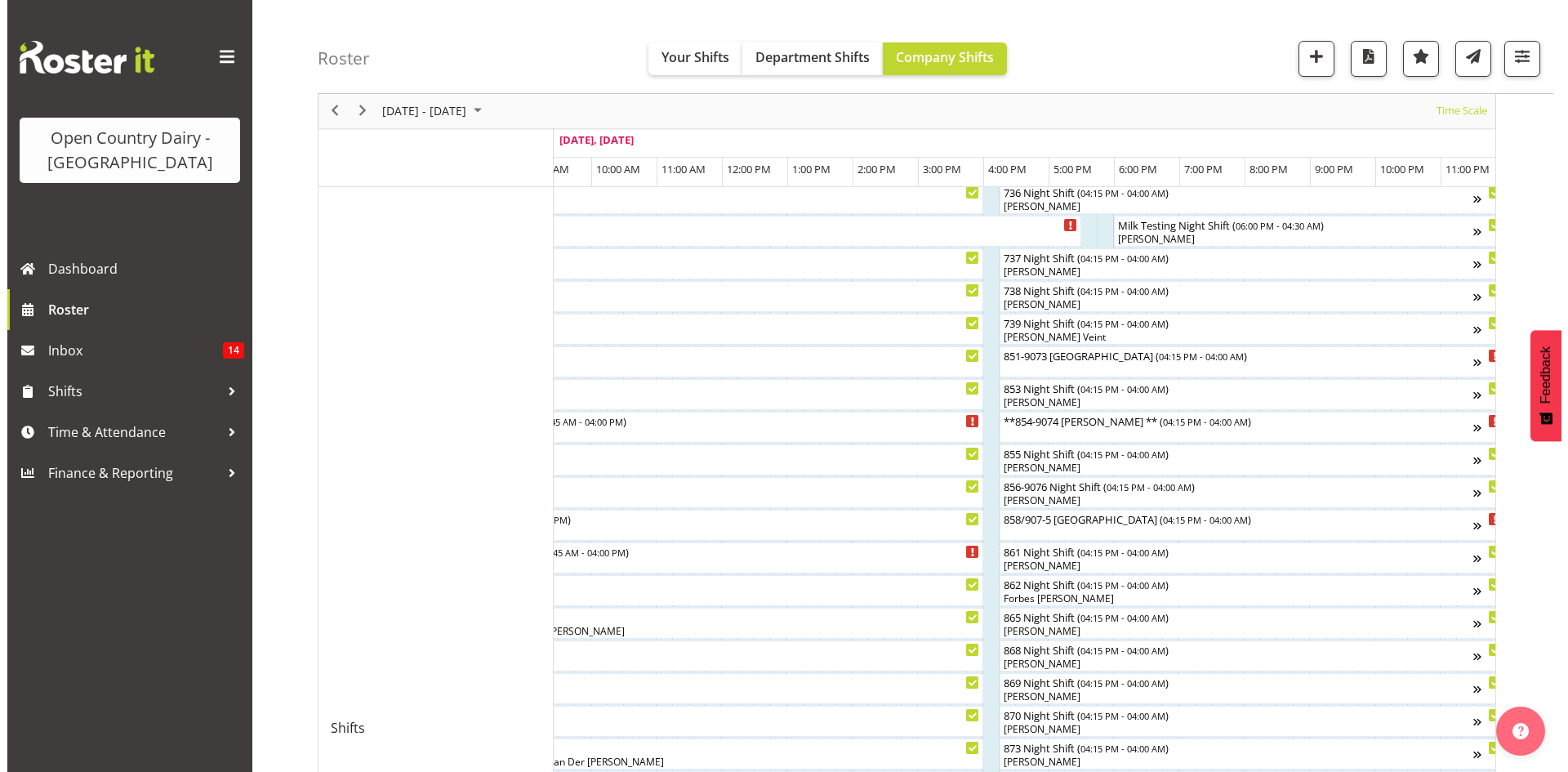
scroll to position [100, 0]
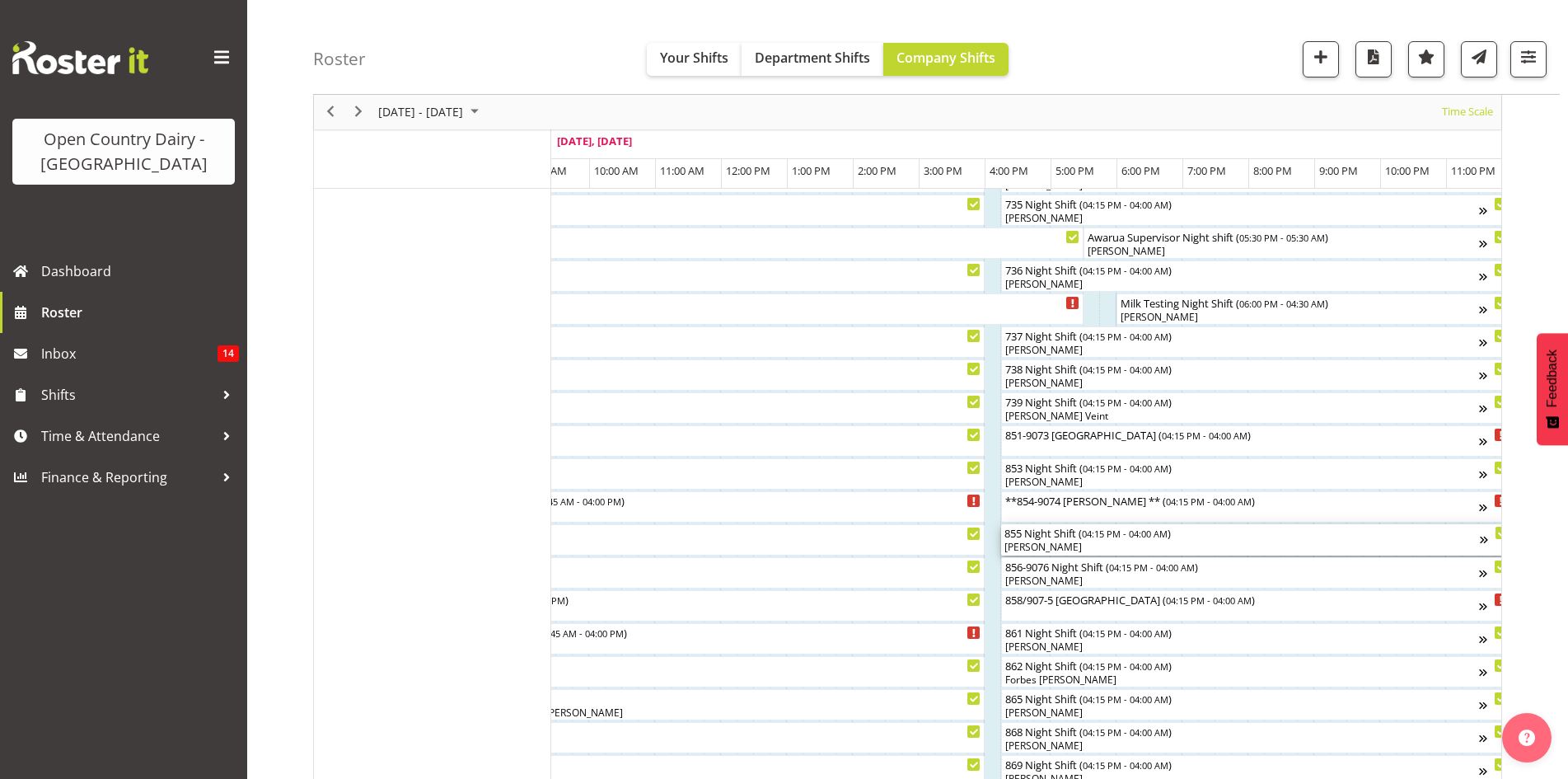
click at [1075, 547] on div "[PERSON_NAME]" at bounding box center [1242, 547] width 475 height 15
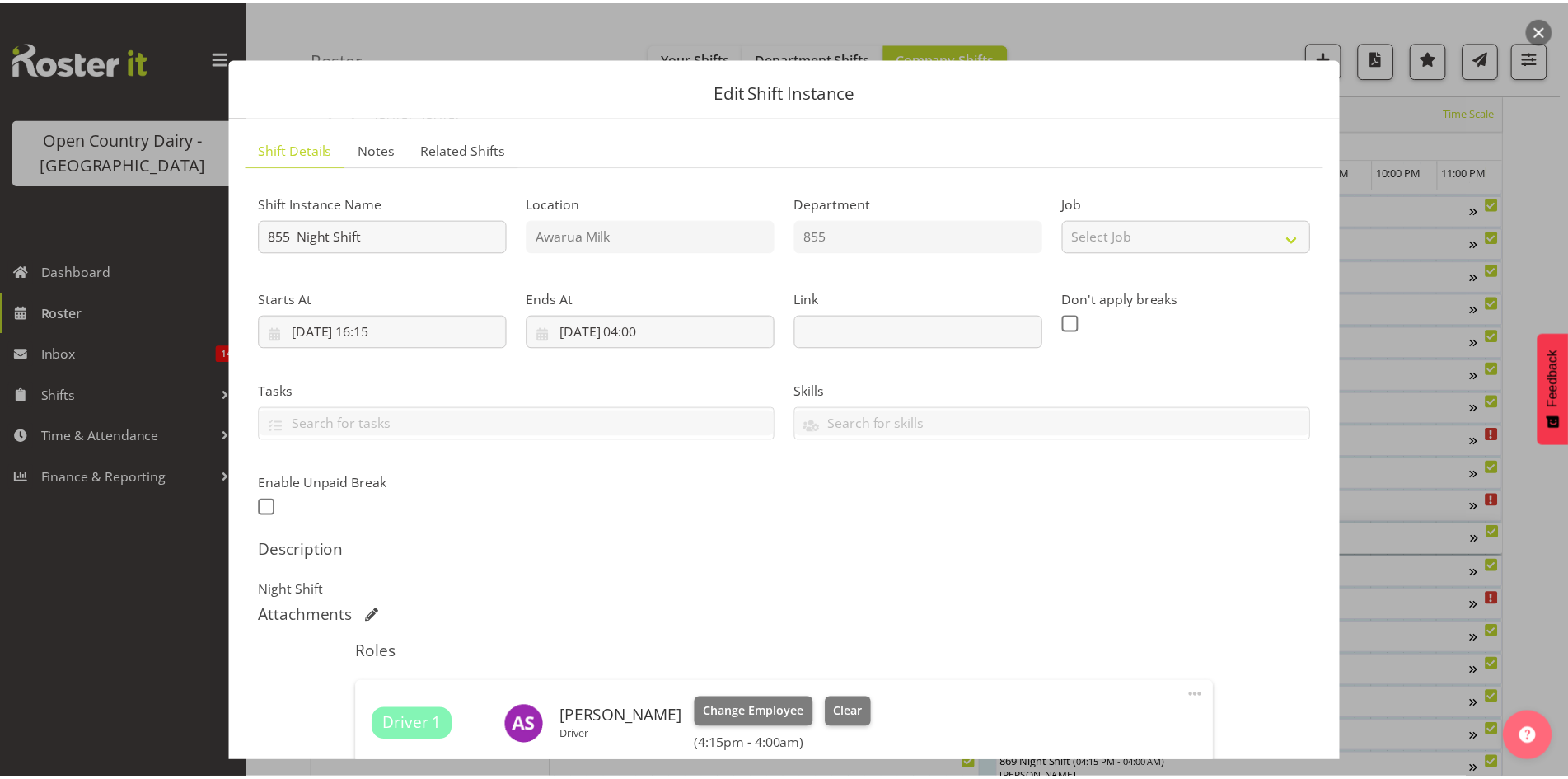
scroll to position [165, 0]
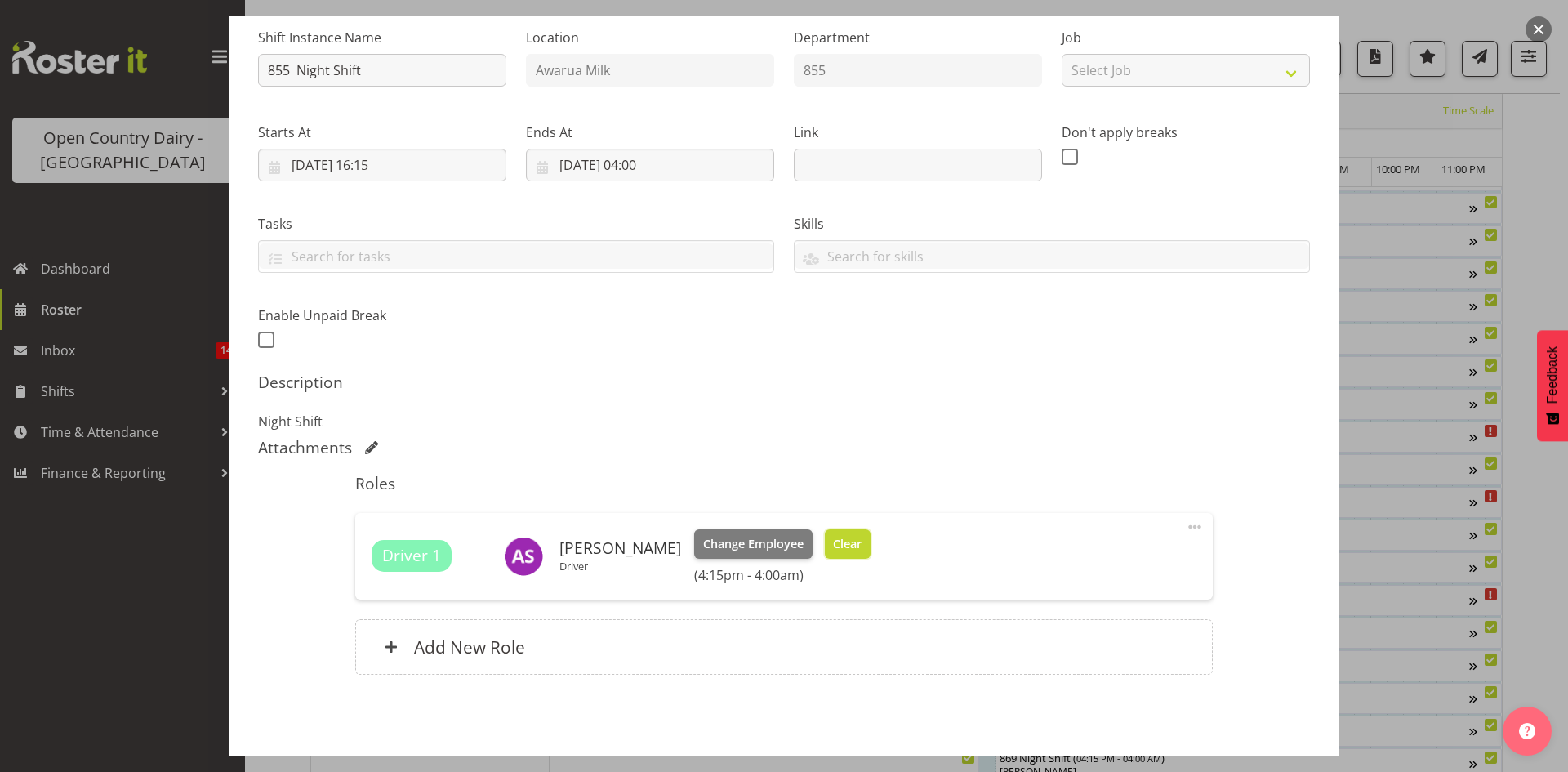
click at [841, 529] on button "Clear" at bounding box center [847, 544] width 46 height 30
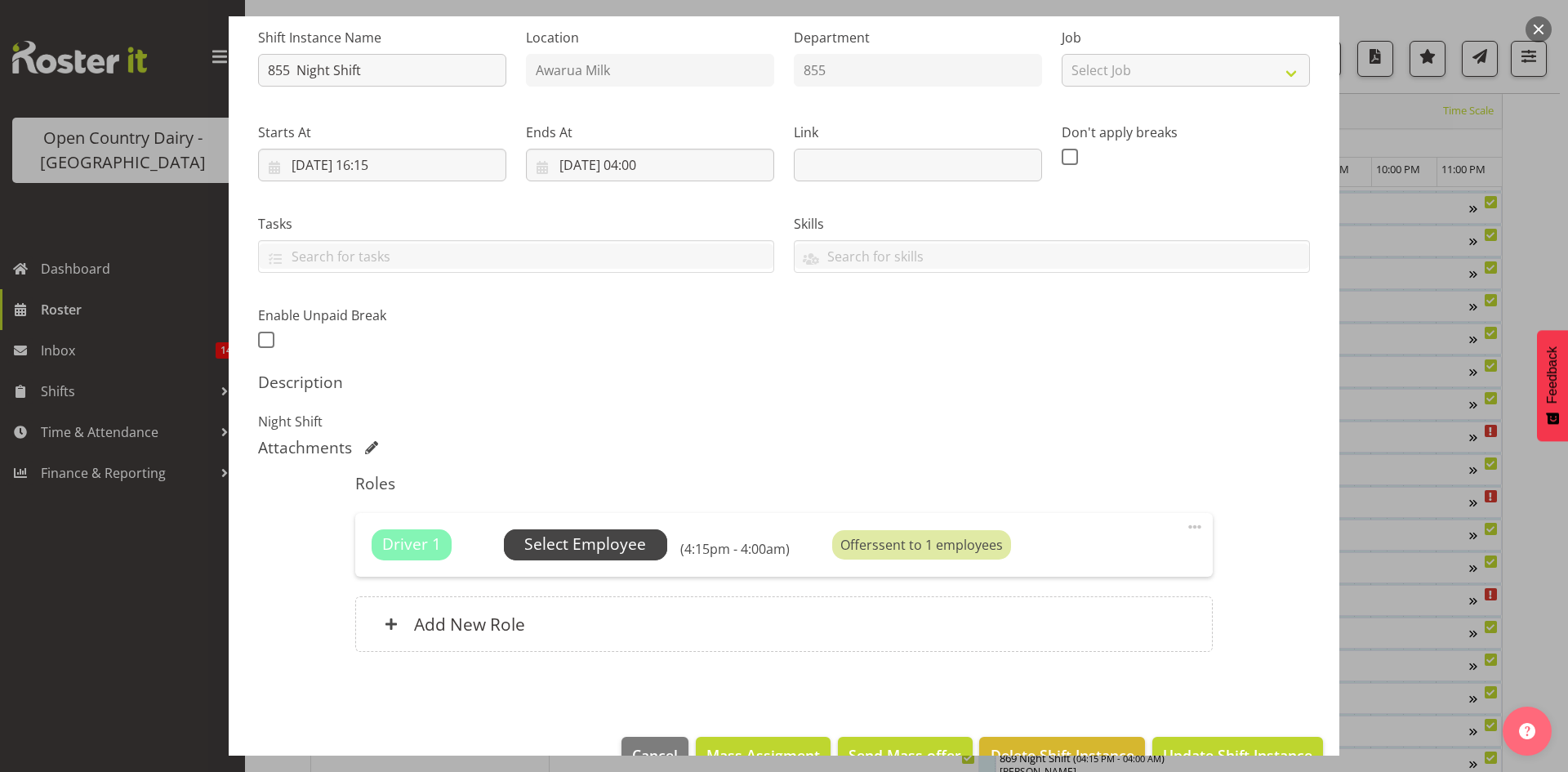
click at [597, 550] on span "Select Employee" at bounding box center [585, 545] width 122 height 24
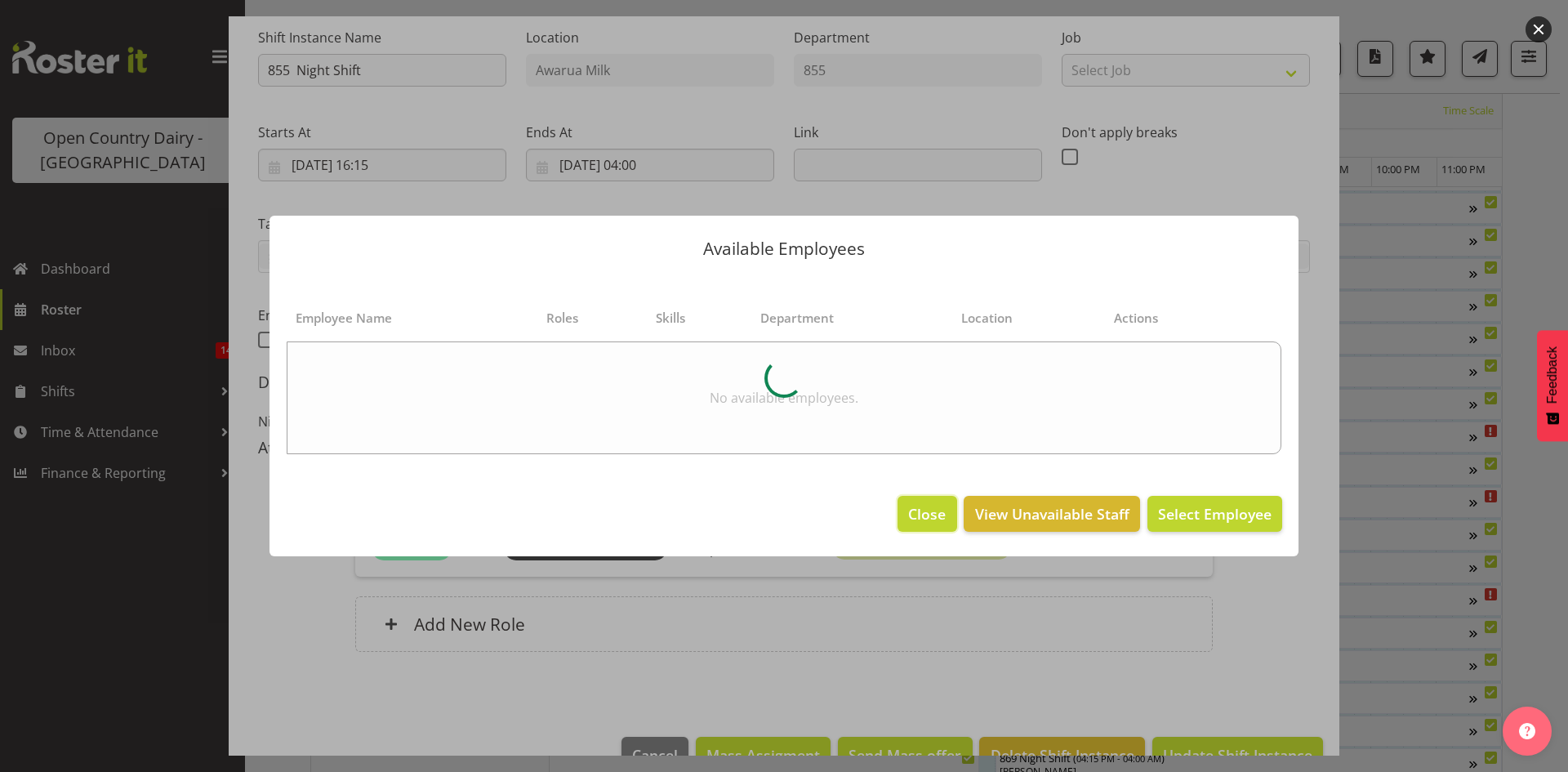
click at [925, 515] on span "Close" at bounding box center [927, 514] width 37 height 22
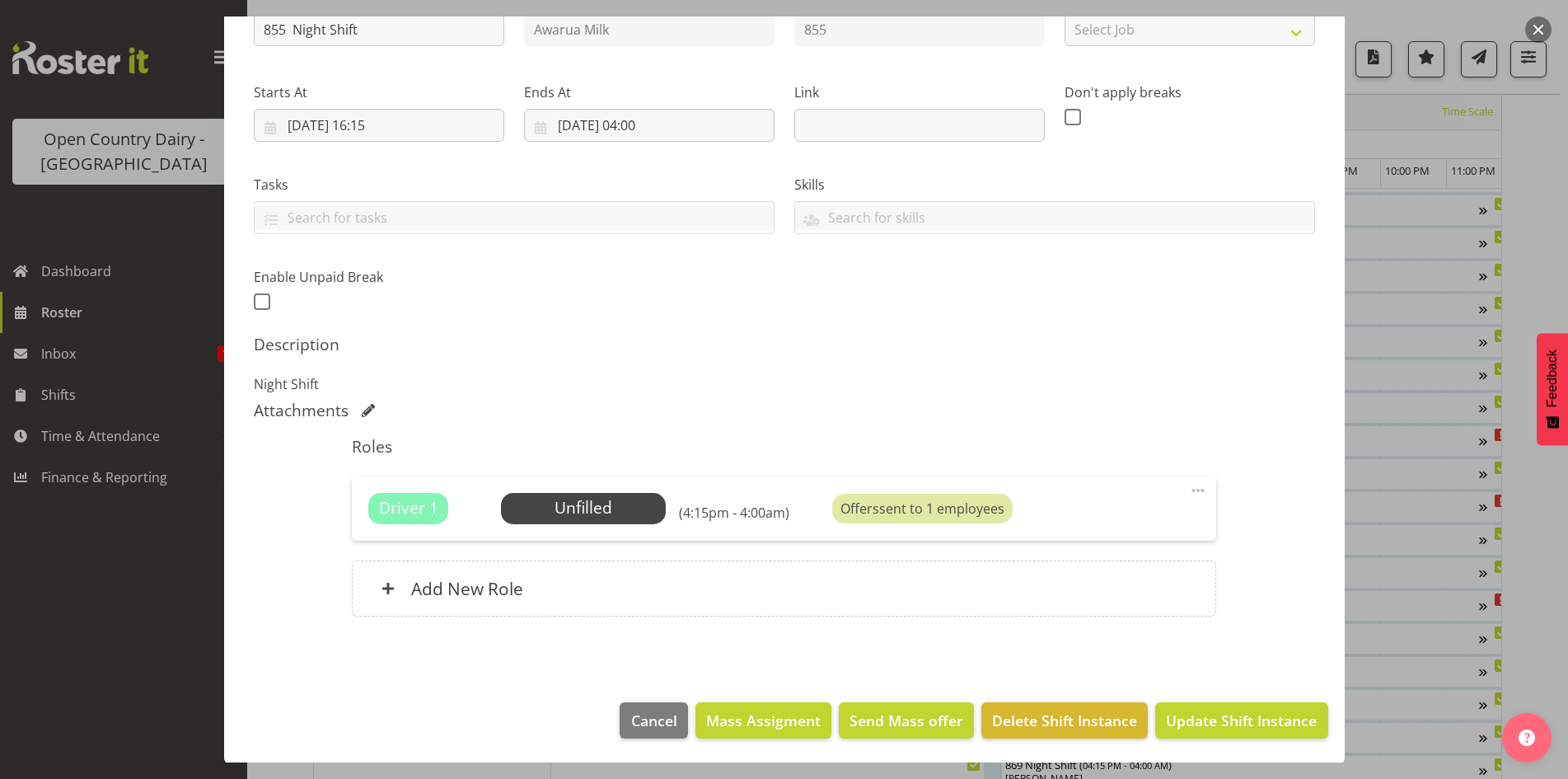
scroll to position [206, 0]
click at [1224, 717] on span "Update Shift Instance" at bounding box center [1241, 719] width 151 height 22
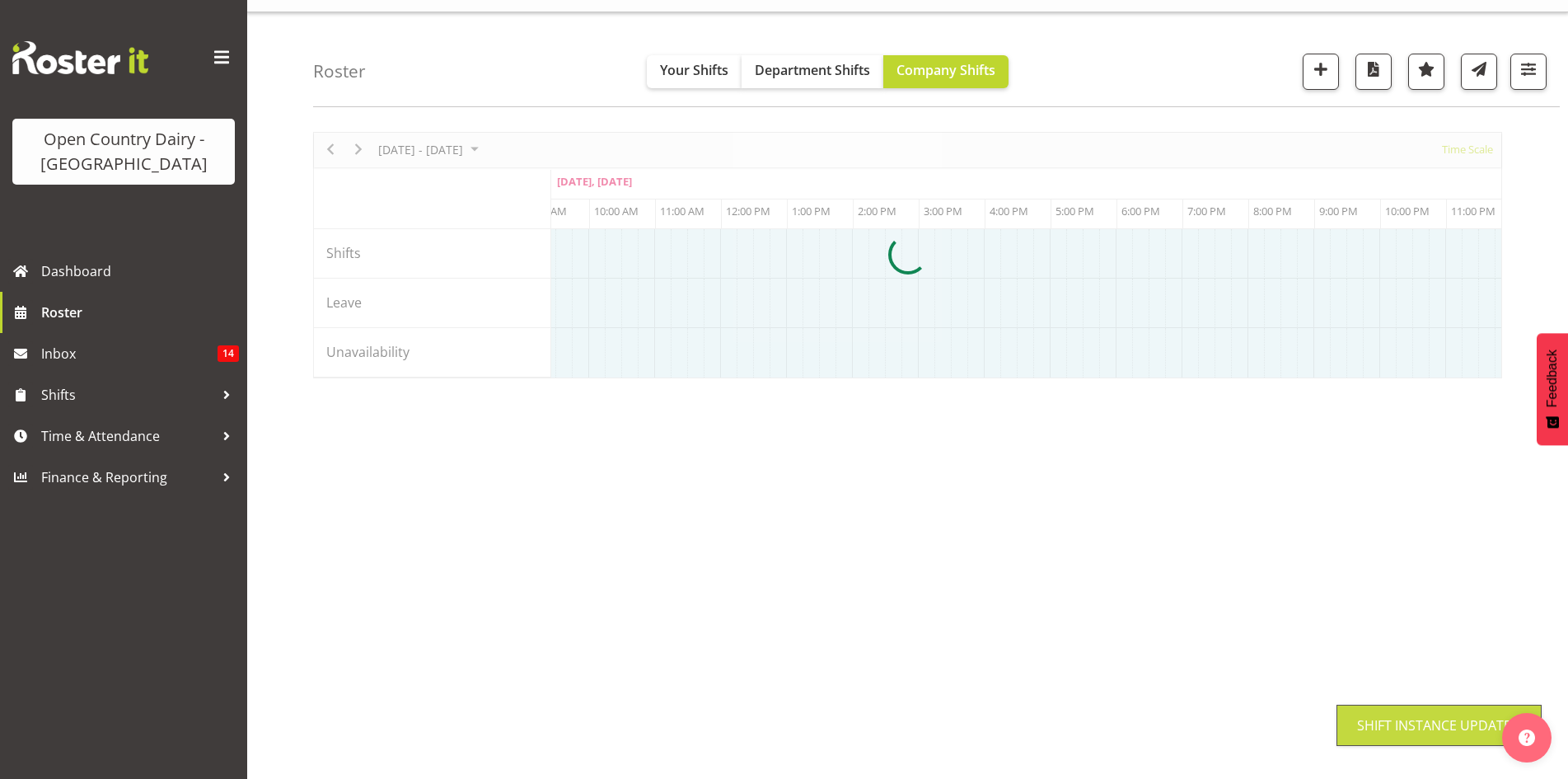
scroll to position [32, 0]
